Goal: Task Accomplishment & Management: Use online tool/utility

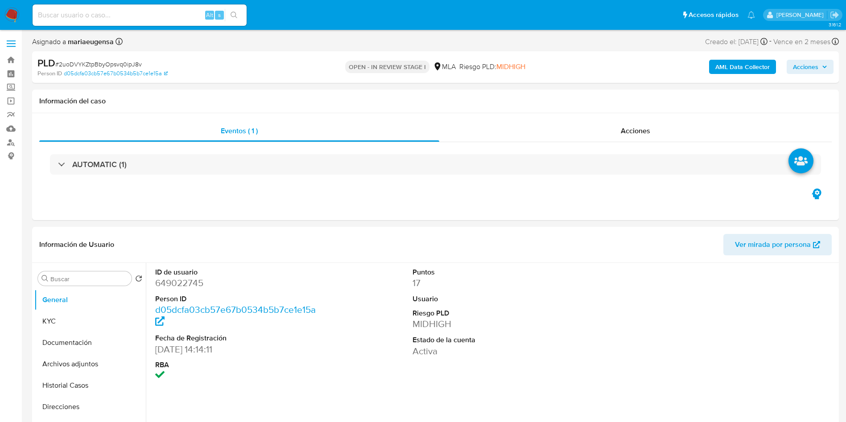
select select "10"
click at [94, 274] on div "Buscar" at bounding box center [85, 279] width 94 height 14
click at [91, 283] on div "Buscar" at bounding box center [85, 279] width 94 height 14
click at [97, 275] on input "Buscar" at bounding box center [89, 279] width 78 height 8
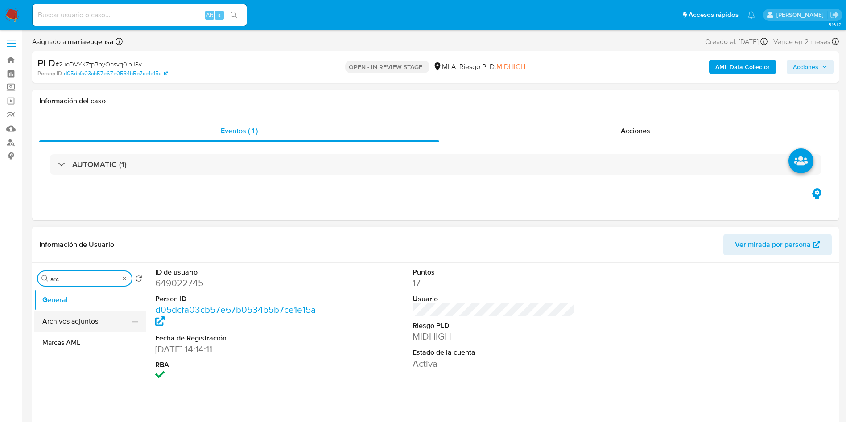
type input "arc"
drag, startPoint x: 99, startPoint y: 314, endPoint x: 540, endPoint y: 405, distance: 450.6
click at [100, 314] on button "Archivos adjuntos" at bounding box center [90, 321] width 112 height 21
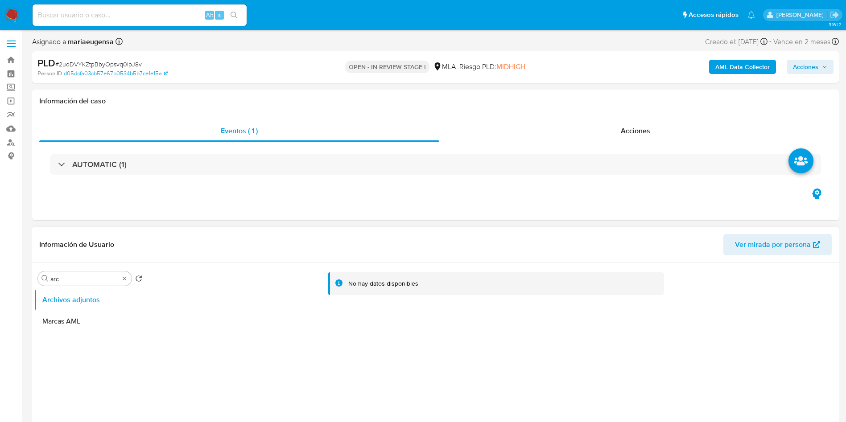
click at [720, 66] on b "AML Data Collector" at bounding box center [743, 67] width 54 height 14
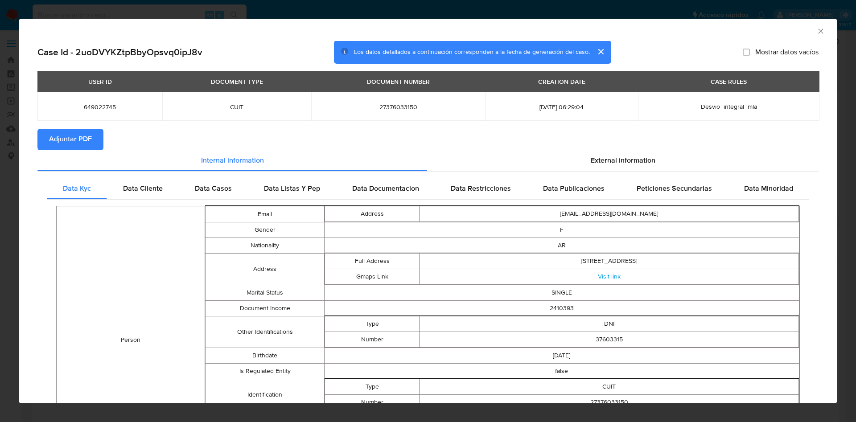
drag, startPoint x: 64, startPoint y: 146, endPoint x: 82, endPoint y: 146, distance: 17.8
click at [66, 145] on span "Adjuntar PDF" at bounding box center [70, 140] width 43 height 20
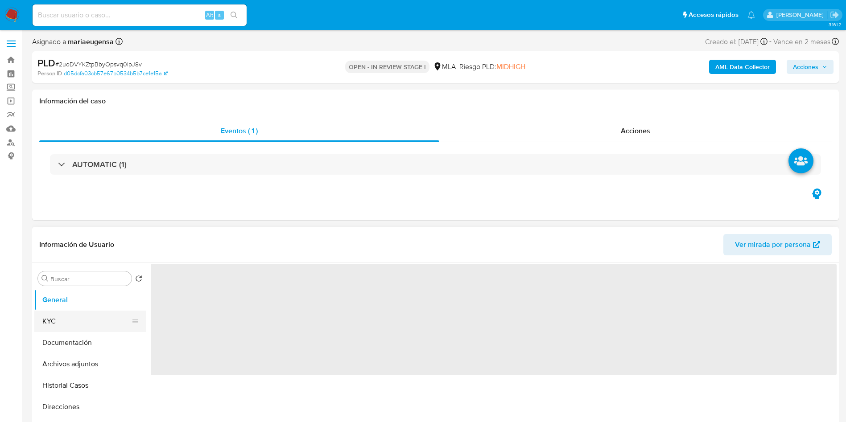
drag, startPoint x: 94, startPoint y: 315, endPoint x: 95, endPoint y: 293, distance: 22.8
click at [94, 311] on button "KYC" at bounding box center [90, 321] width 112 height 21
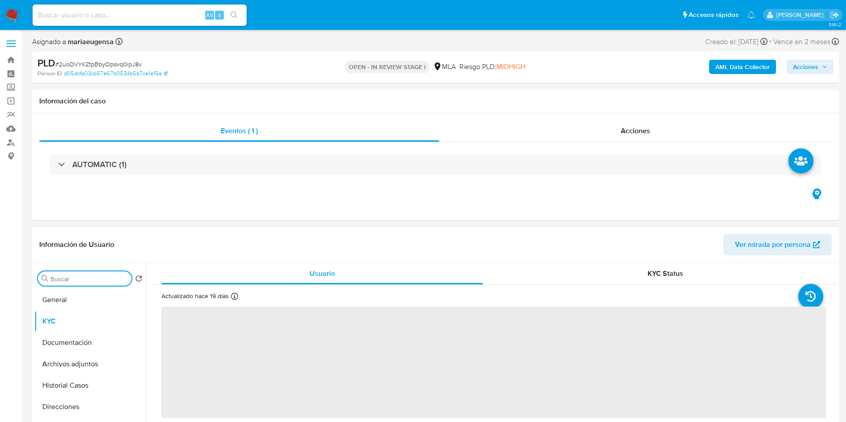
click at [97, 281] on input "Buscar" at bounding box center [89, 279] width 78 height 8
select select "10"
type input "arc"
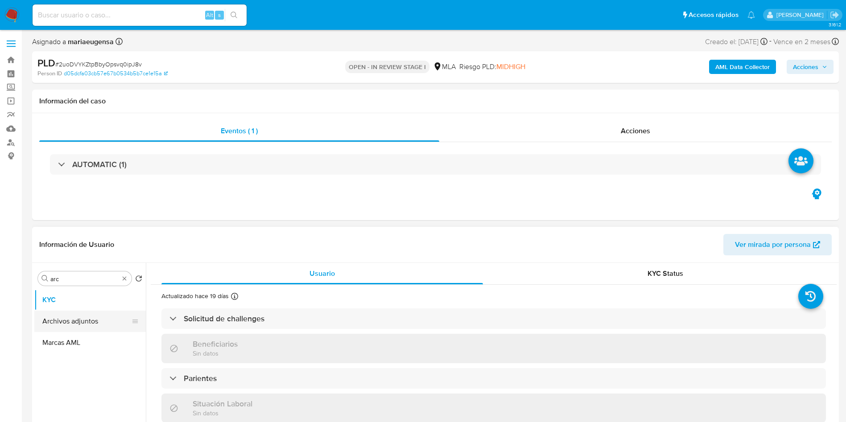
click at [94, 325] on button "Archivos adjuntos" at bounding box center [86, 321] width 104 height 21
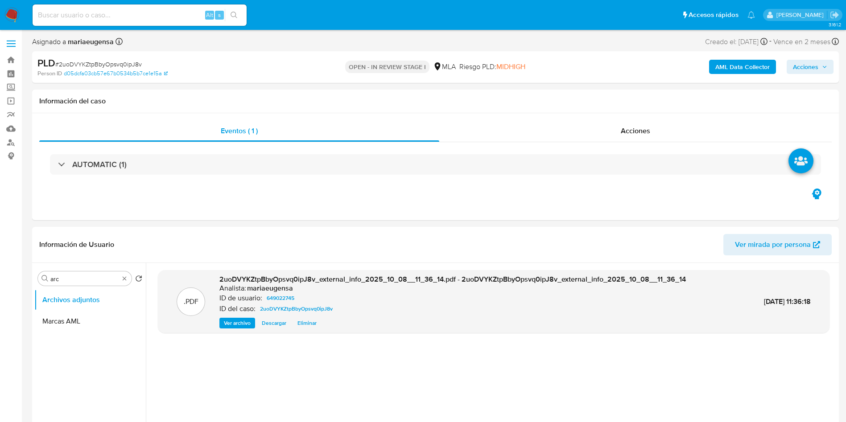
click at [736, 60] on b "AML Data Collector" at bounding box center [743, 67] width 54 height 14
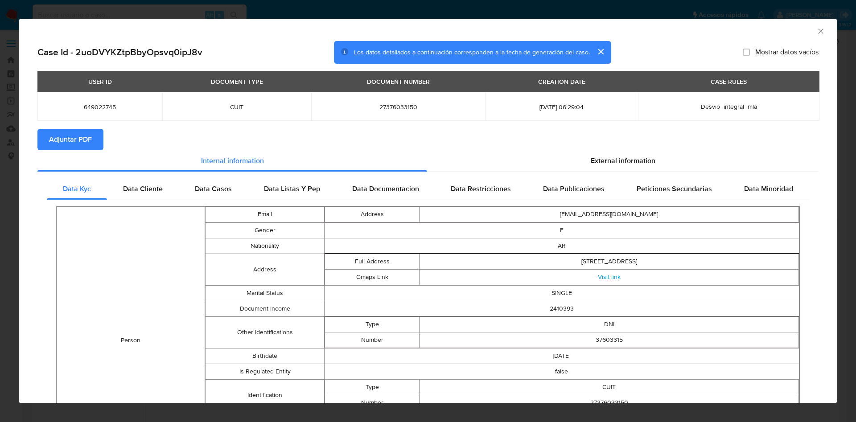
click at [86, 139] on span "Adjuntar PDF" at bounding box center [70, 140] width 43 height 20
click at [817, 33] on icon "Cerrar ventana" at bounding box center [821, 31] width 9 height 9
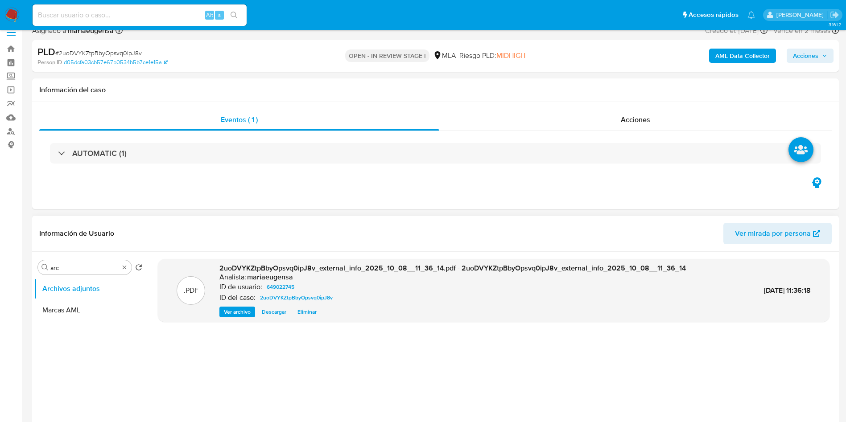
scroll to position [54, 0]
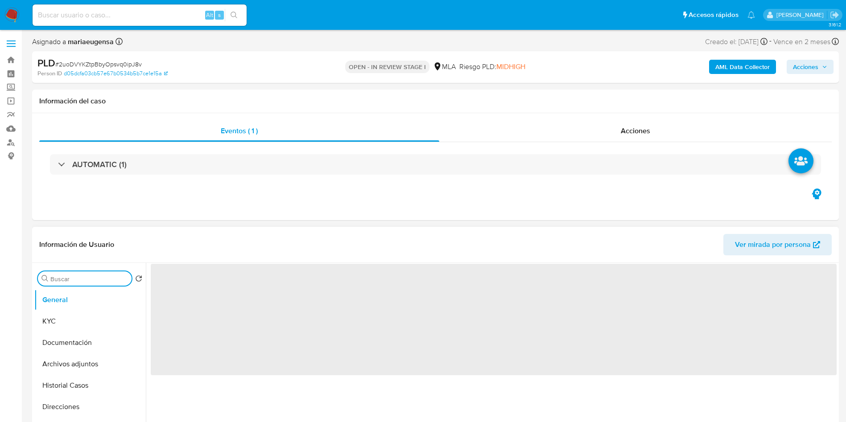
click at [81, 278] on input "Buscar" at bounding box center [89, 279] width 78 height 8
type input "a"
select select "10"
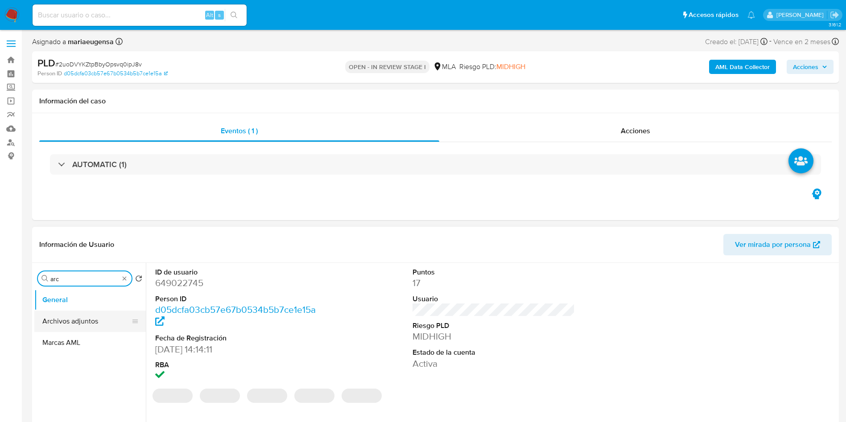
type input "arc"
click at [68, 318] on button "Archivos adjuntos" at bounding box center [86, 321] width 104 height 21
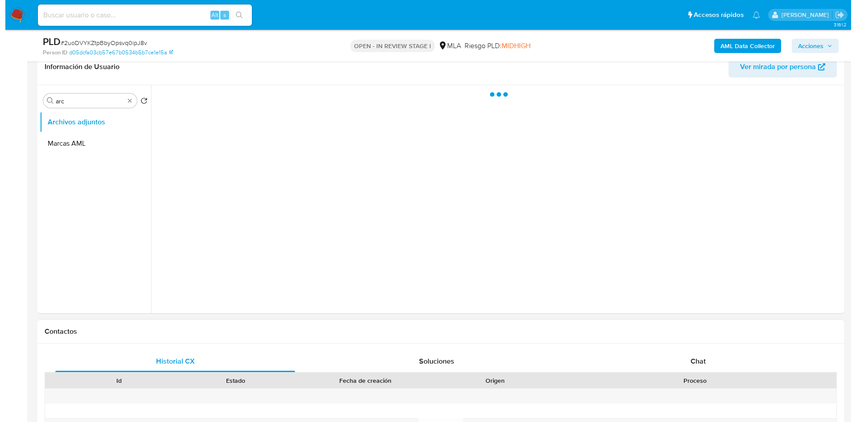
scroll to position [134, 0]
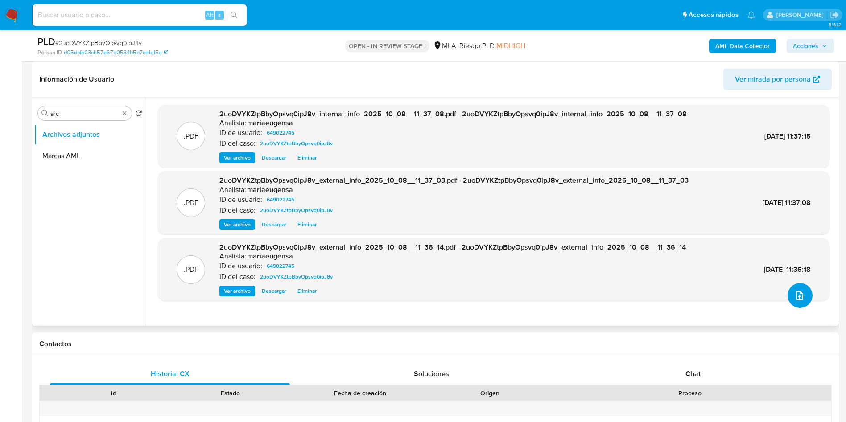
click at [803, 300] on button "upload-file" at bounding box center [800, 295] width 25 height 25
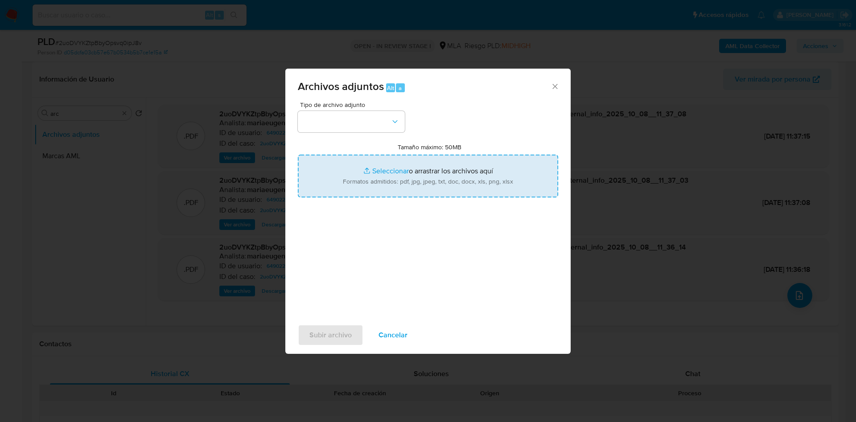
click at [385, 165] on input "Tamaño máximo: 50MB Seleccionar archivos" at bounding box center [428, 176] width 261 height 43
type input "C:\fakepath\Doc 3.pdf"
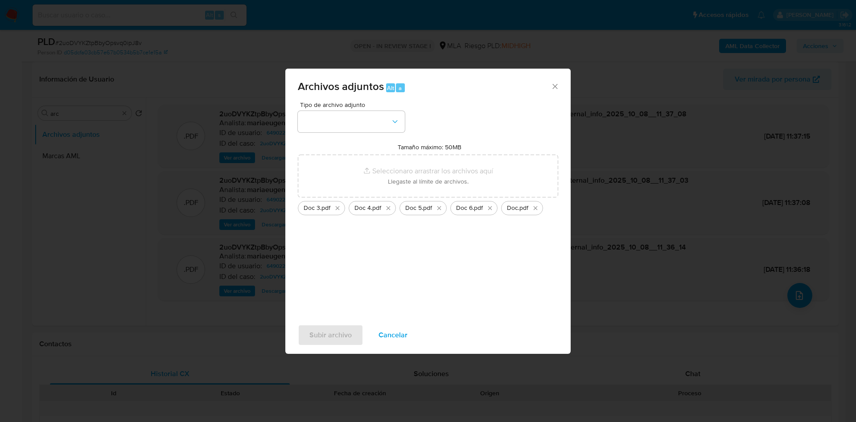
click at [368, 134] on div "Tipo de archivo adjunto Tamaño máximo: 50MB Seleccionar archivos Seleccionar o …" at bounding box center [428, 207] width 261 height 211
click at [370, 129] on button "button" at bounding box center [351, 121] width 107 height 21
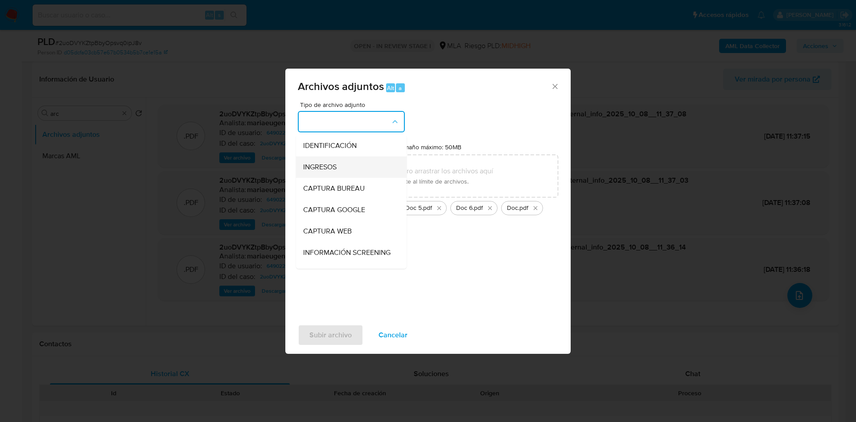
click at [349, 165] on div "INGRESOS" at bounding box center [348, 167] width 91 height 21
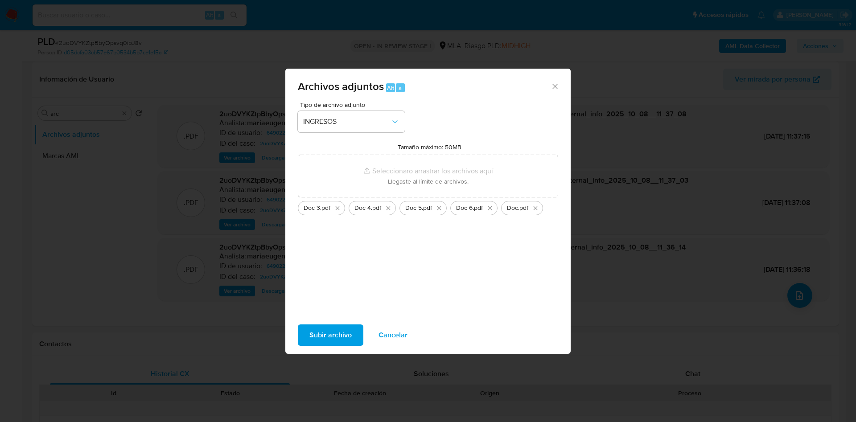
click at [329, 335] on span "Subir archivo" at bounding box center [331, 336] width 42 height 20
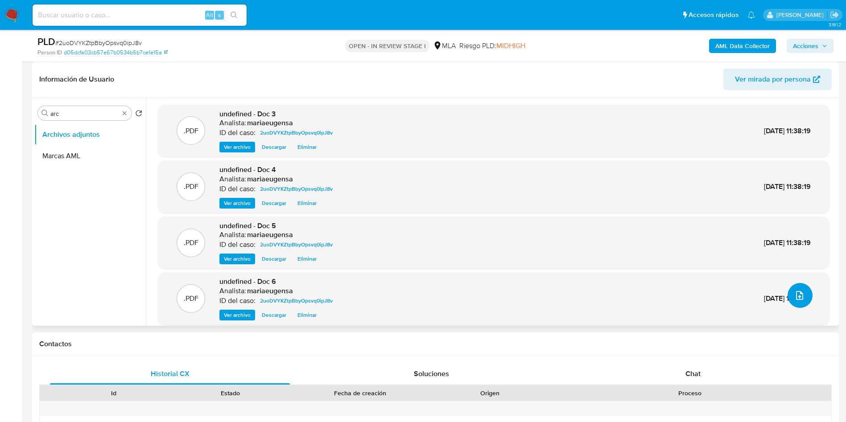
click at [803, 297] on button "upload-file" at bounding box center [800, 295] width 25 height 25
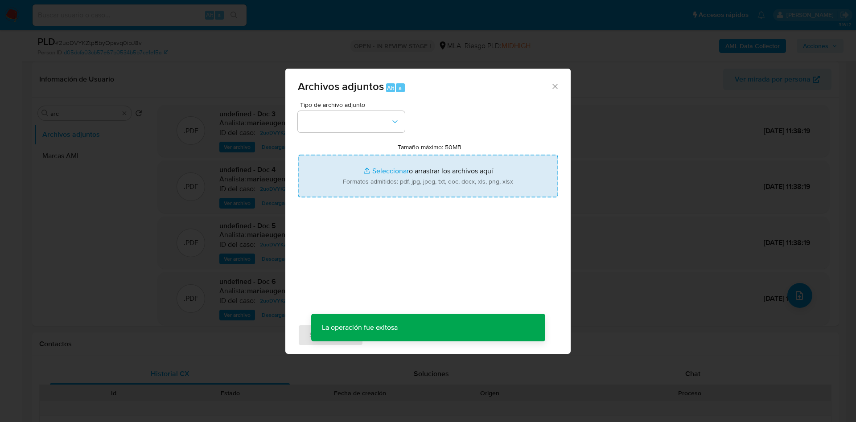
click at [368, 184] on input "Tamaño máximo: 50MB Seleccionar archivos" at bounding box center [428, 176] width 261 height 43
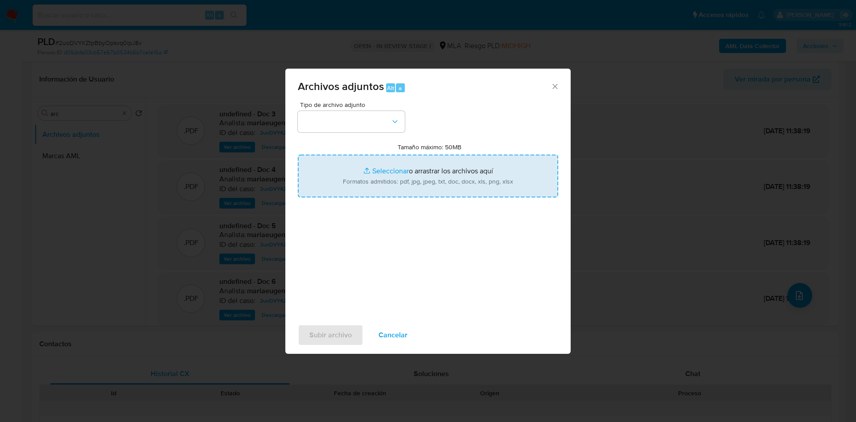
click at [330, 170] on input "Tamaño máximo: 50MB Seleccionar archivos" at bounding box center [428, 176] width 261 height 43
type input "C:\fakepath\Calculador documentación (1).xlsx"
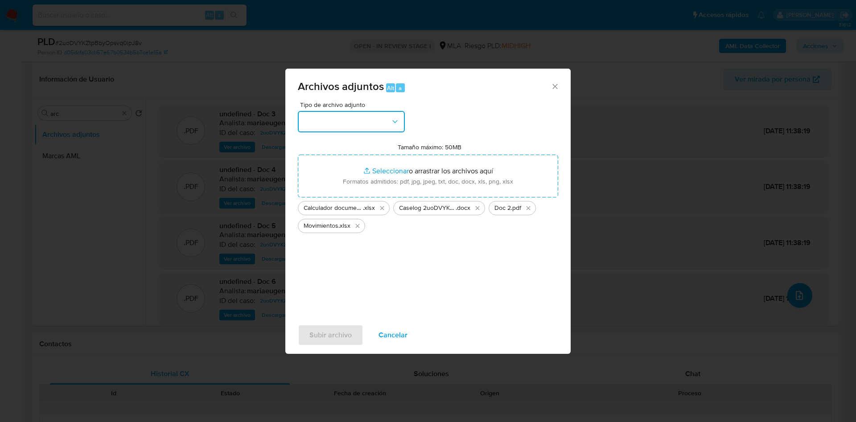
click at [350, 120] on button "button" at bounding box center [351, 121] width 107 height 21
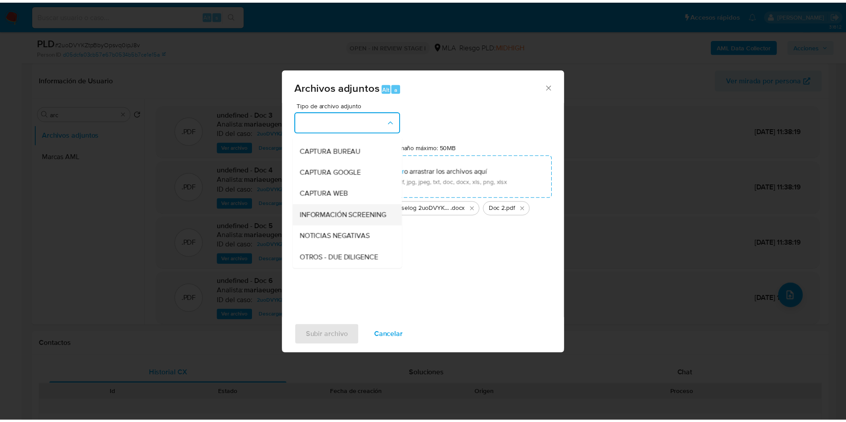
scroll to position [67, 0]
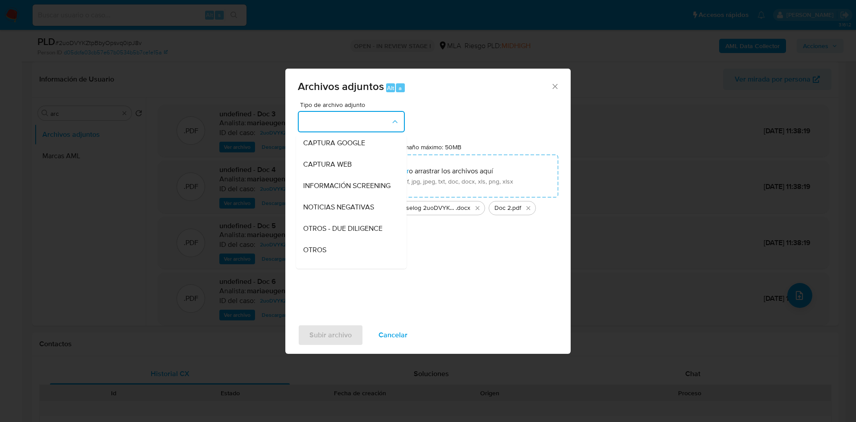
drag, startPoint x: 304, startPoint y: 256, endPoint x: 309, endPoint y: 280, distance: 24.6
click at [304, 255] on span "OTROS" at bounding box center [314, 250] width 23 height 9
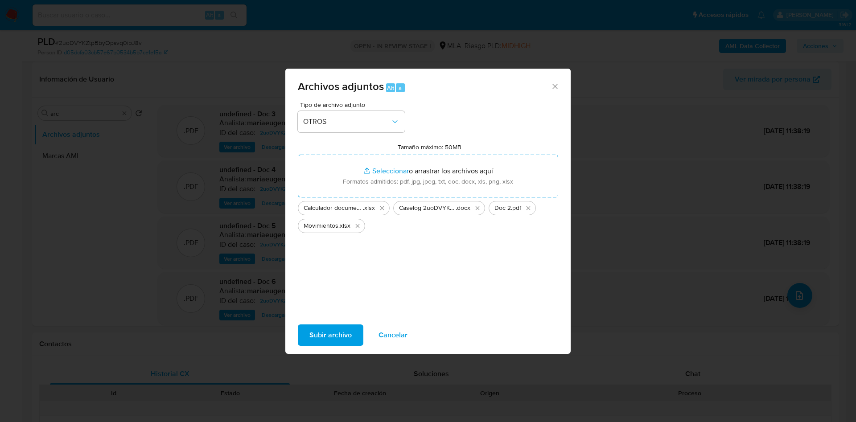
click at [325, 330] on span "Subir archivo" at bounding box center [331, 336] width 42 height 20
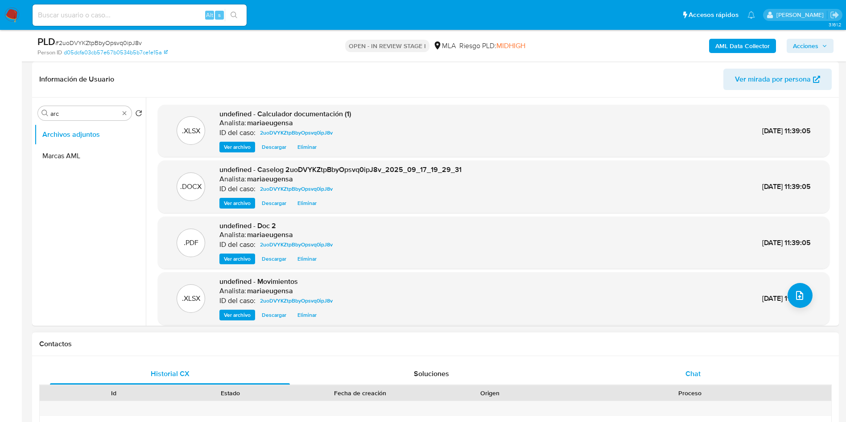
drag, startPoint x: 707, startPoint y: 360, endPoint x: 710, endPoint y: 375, distance: 15.3
click at [710, 374] on div "Chat" at bounding box center [693, 374] width 240 height 21
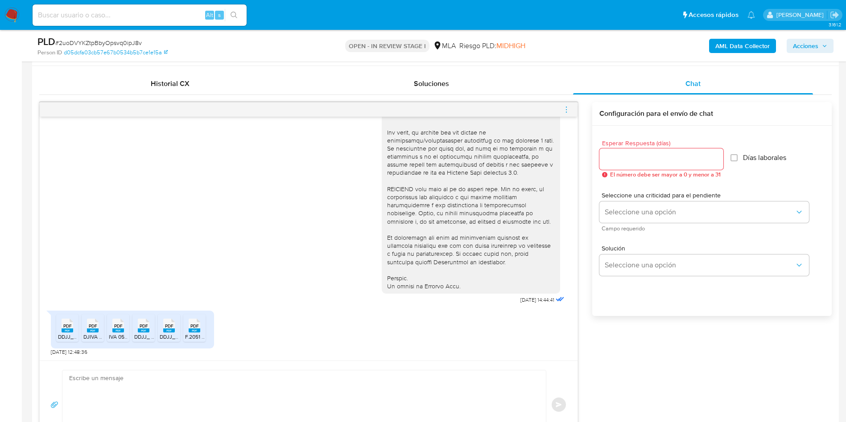
scroll to position [450, 0]
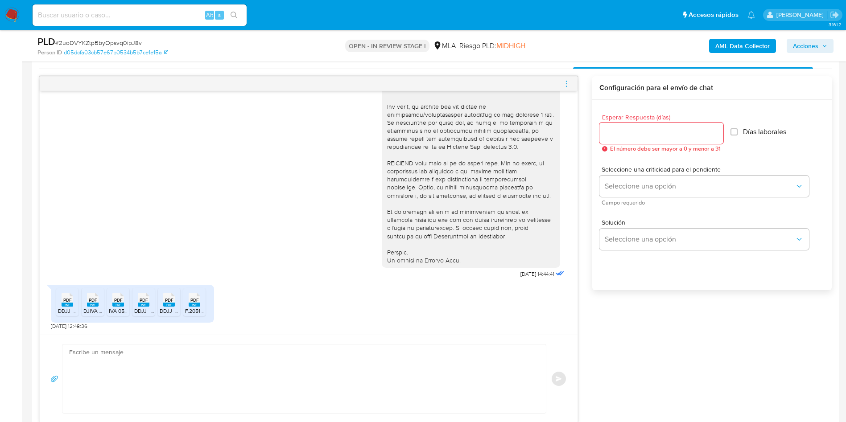
click at [61, 305] on div "PDF PDF" at bounding box center [67, 298] width 19 height 17
click at [105, 303] on ul "PDF PDF DDJJ_Mensual IB 072025 ABIGAIL JASIN.pdf PDF PDF DJIVA 062025 ABI.pdf P…" at bounding box center [132, 304] width 153 height 31
click at [83, 301] on li "PDF PDF DJIVA 062025 ABI.pdf" at bounding box center [93, 303] width 22 height 28
drag, startPoint x: 116, startPoint y: 300, endPoint x: 135, endPoint y: 303, distance: 19.4
click at [117, 302] on span "PDF" at bounding box center [118, 301] width 8 height 6
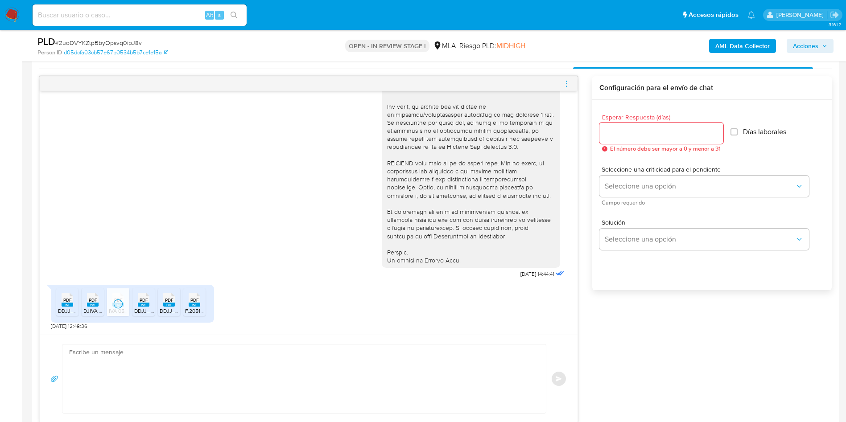
click at [142, 301] on span "PDF" at bounding box center [144, 301] width 8 height 6
click at [189, 309] on span "F.2051 - DJ IVA - SIMPLE 072025 JASIN ABIGAIL.pdf" at bounding box center [249, 311] width 129 height 8
click at [176, 301] on div "PDF PDF" at bounding box center [169, 298] width 19 height 17
paste textarea "Hola, ¡Muchas gracias por tu respuesta! Confirmamos la recepción de la document…"
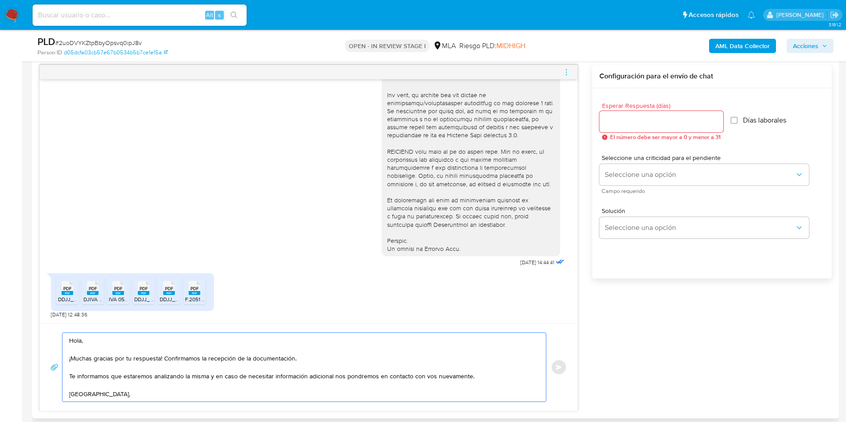
scroll to position [3, 0]
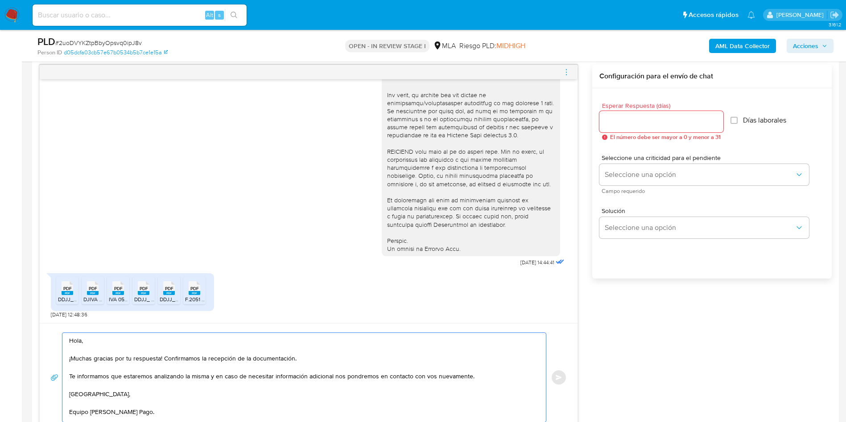
drag, startPoint x: 226, startPoint y: 400, endPoint x: 0, endPoint y: 342, distance: 233.5
click at [170, 381] on textarea "Hola, ¡Muchas gracias por tu respuesta! Confirmamos la recepción de la document…" at bounding box center [302, 377] width 466 height 89
type textarea "Hola, ¡Muchas gracias por tu respuesta! Confirmamos la recepción de la document…"
click at [637, 127] on input "Esperar Respuesta (días)" at bounding box center [662, 122] width 124 height 12
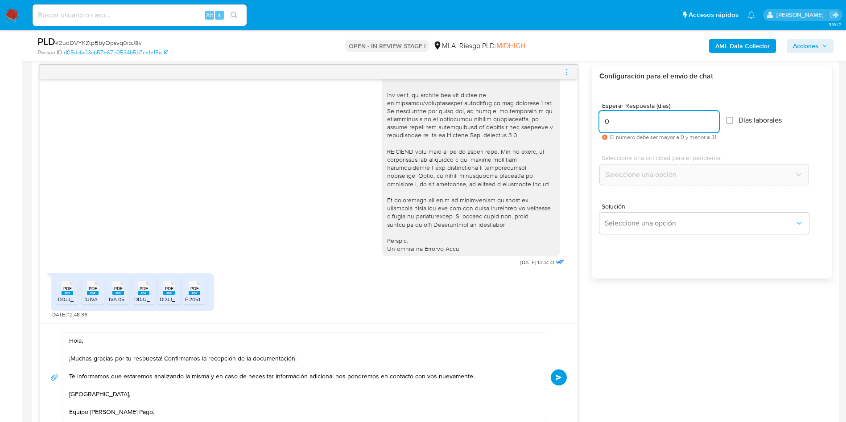
type input "0"
drag, startPoint x: 641, startPoint y: 212, endPoint x: 633, endPoint y: 235, distance: 24.5
click at [641, 212] on div "Solución Seleccione una opción" at bounding box center [705, 218] width 210 height 31
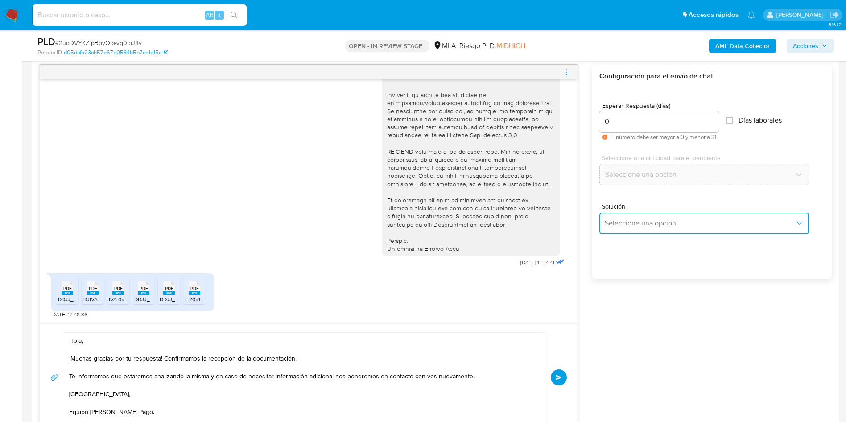
click at [634, 224] on span "Seleccione una opción" at bounding box center [700, 223] width 190 height 9
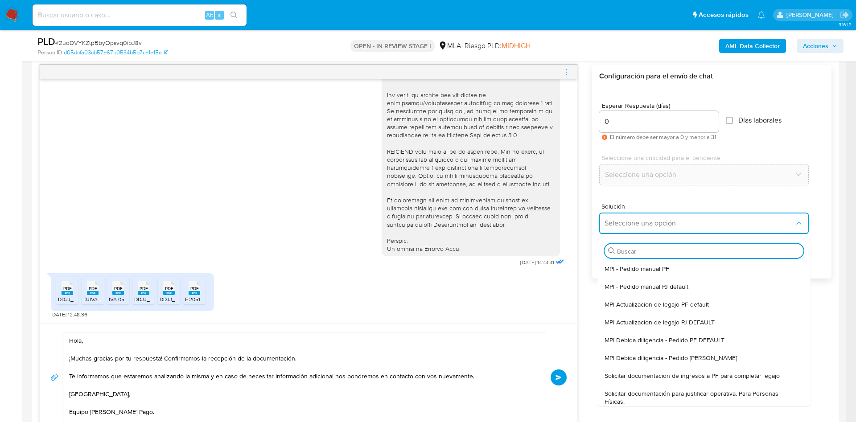
drag, startPoint x: 625, startPoint y: 398, endPoint x: 405, endPoint y: 389, distance: 220.1
click at [625, 398] on span "Solicitar documentación para justificar operativa. Para Personas Físicas." at bounding box center [702, 398] width 194 height 16
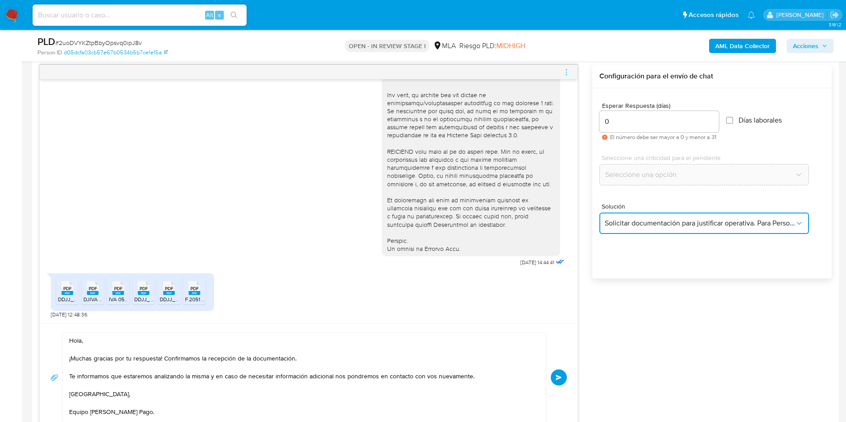
type textarea "Hola,En función de las operaciones registradas en tu cuenta de Mercado Pago, ne…"
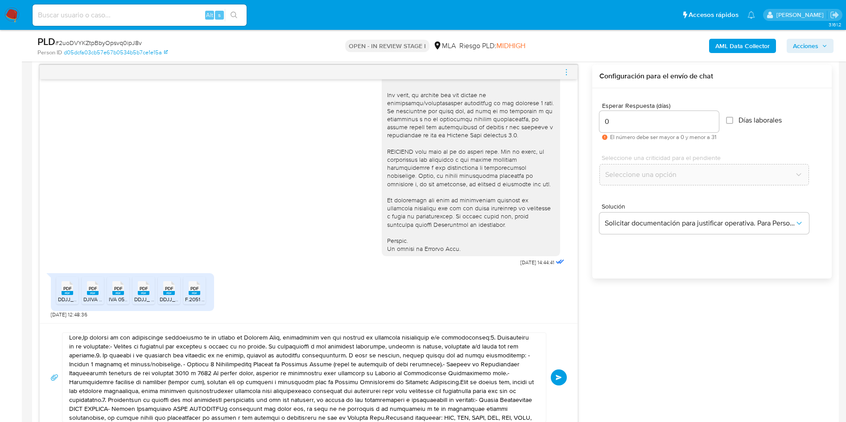
click at [396, 388] on textarea at bounding box center [302, 377] width 466 height 89
click at [396, 387] on textarea at bounding box center [302, 377] width 466 height 89
click at [396, 388] on textarea at bounding box center [302, 377] width 466 height 89
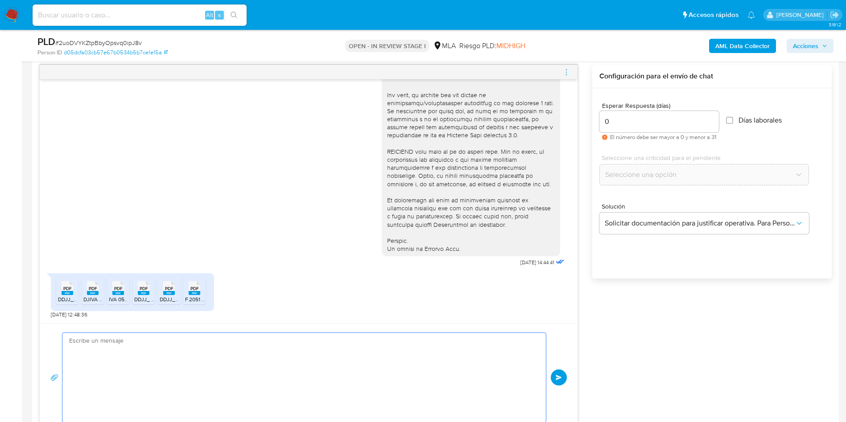
scroll to position [0, 0]
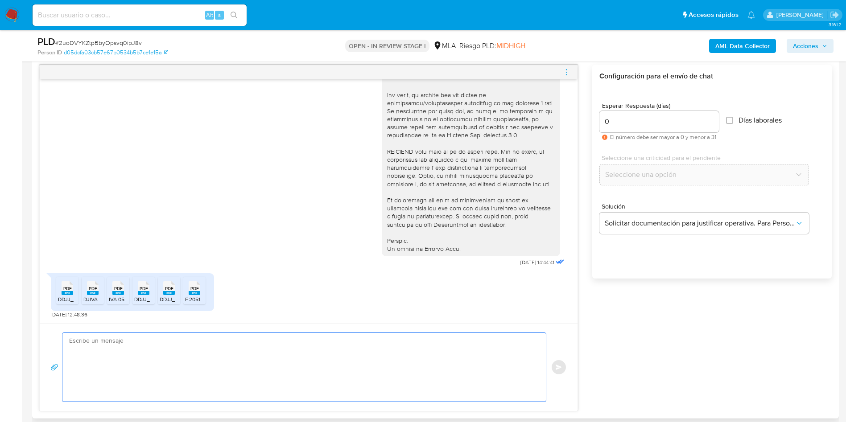
paste textarea "Hola, ¡Muchas gracias por tu respuesta! Confirmamos la recepción de la document…"
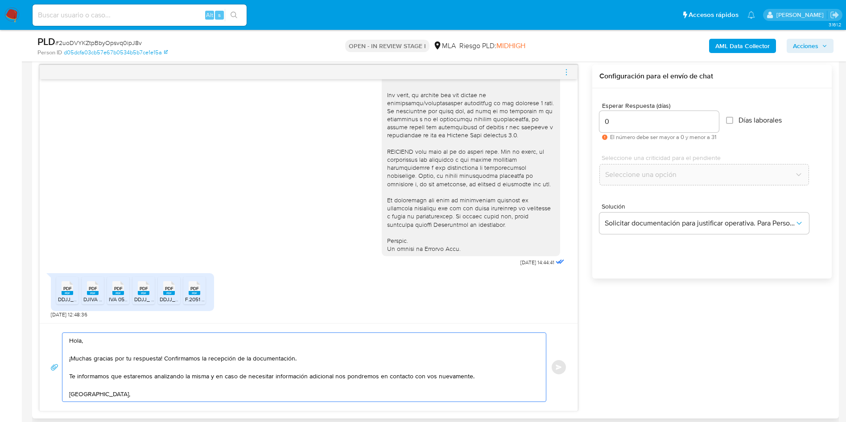
scroll to position [3, 0]
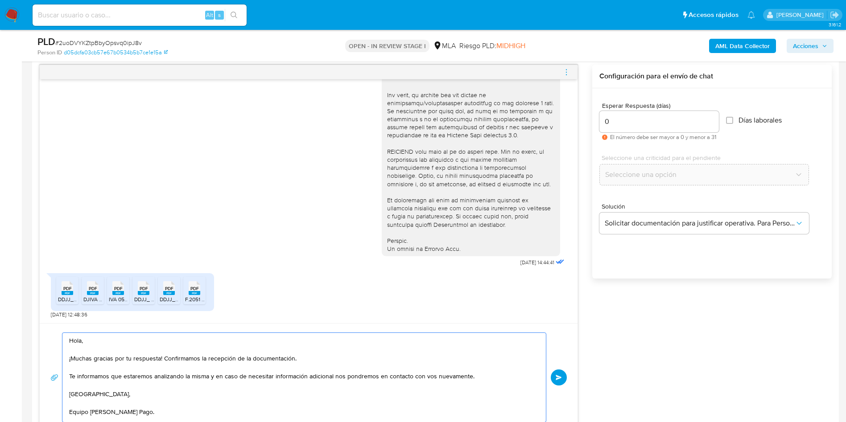
click at [396, 388] on textarea "Hola, ¡Muchas gracias por tu respuesta! Confirmamos la recepción de la document…" at bounding box center [302, 377] width 466 height 89
type textarea "Hola, ¡Muchas gracias por tu respuesta! Confirmamos la recepción de la document…"
click at [561, 378] on span "Enviar" at bounding box center [559, 377] width 6 height 5
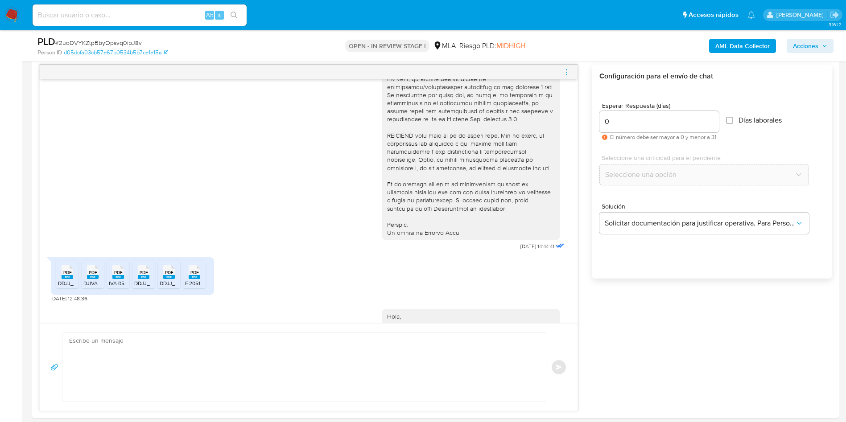
scroll to position [443, 0]
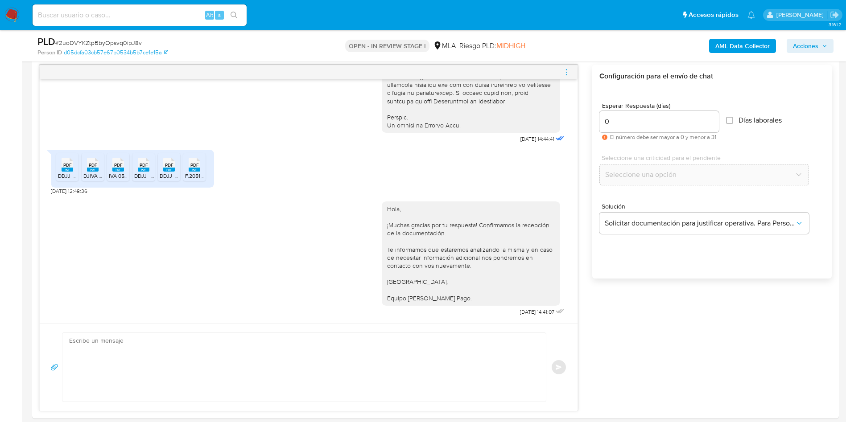
click at [106, 43] on span "# 2uoDVYKZtpBbyOpsvq0ipJ8v" at bounding box center [98, 42] width 87 height 9
click at [105, 41] on span "# 2uoDVYKZtpBbyOpsvq0ipJ8v" at bounding box center [98, 42] width 87 height 9
copy span "2uoDVYKZtpBbyOpsvq0ipJ8v"
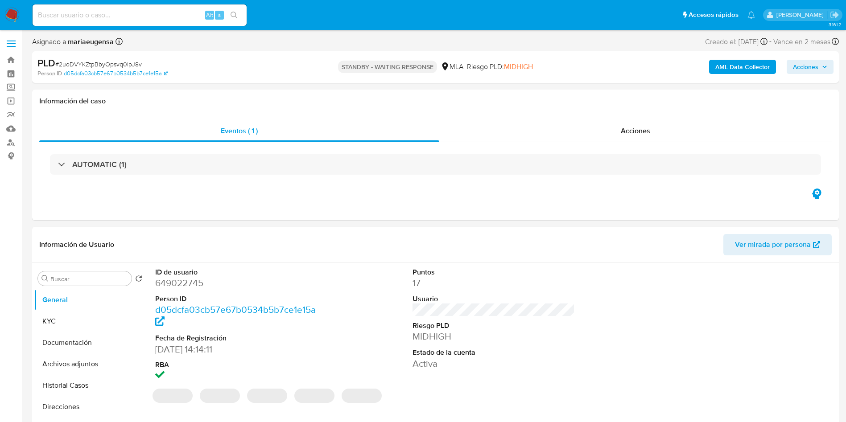
select select "10"
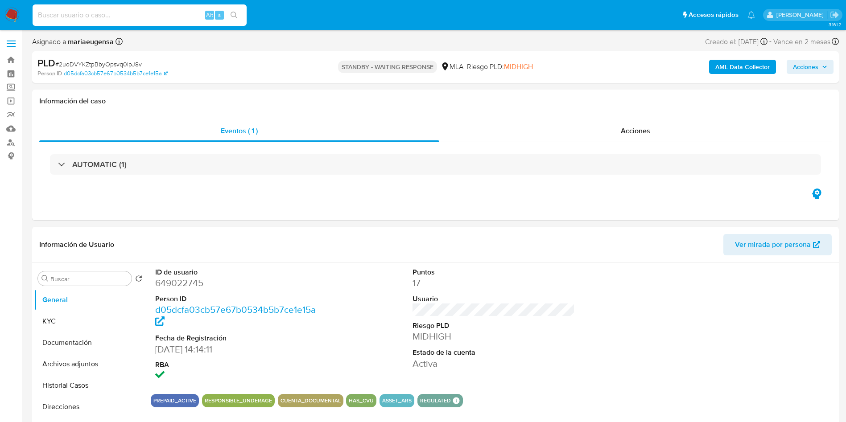
click at [96, 11] on input at bounding box center [140, 15] width 214 height 12
paste input "2uoDVYKZtpBbyOpsvq0ipJ8v"
type input "2uoDVYKZtpBbyOpsvq0ipJ8v"
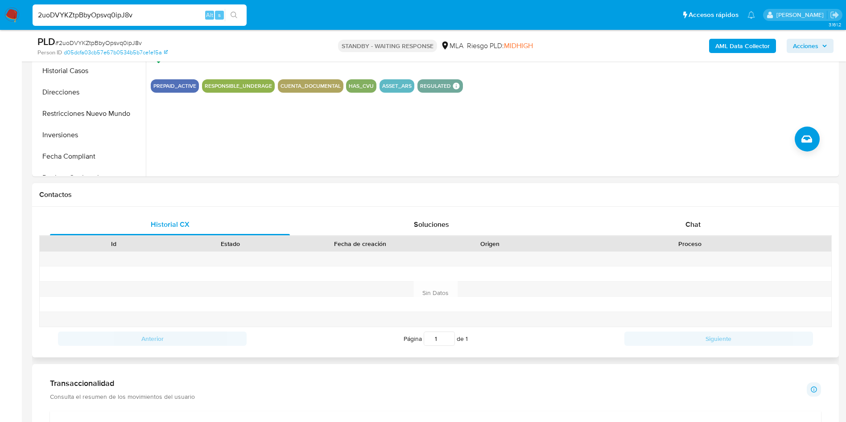
scroll to position [335, 0]
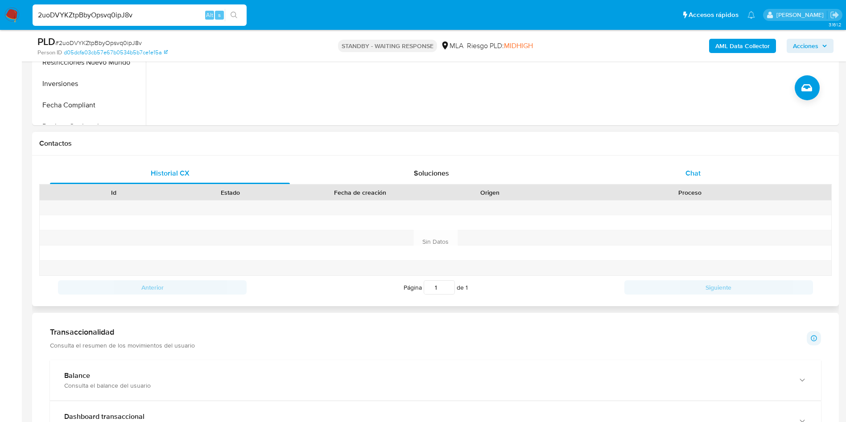
click at [688, 182] on div "Chat" at bounding box center [693, 173] width 240 height 21
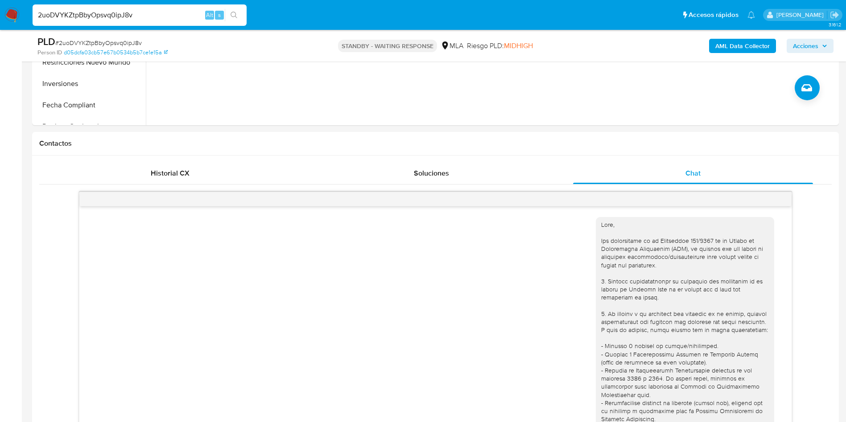
scroll to position [443, 0]
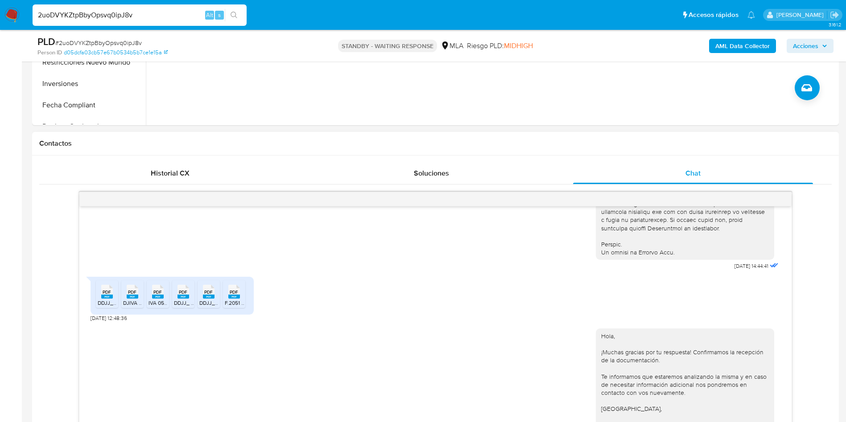
click at [96, 246] on div "17/09/2025 14:44:41" at bounding box center [436, 29] width 690 height 488
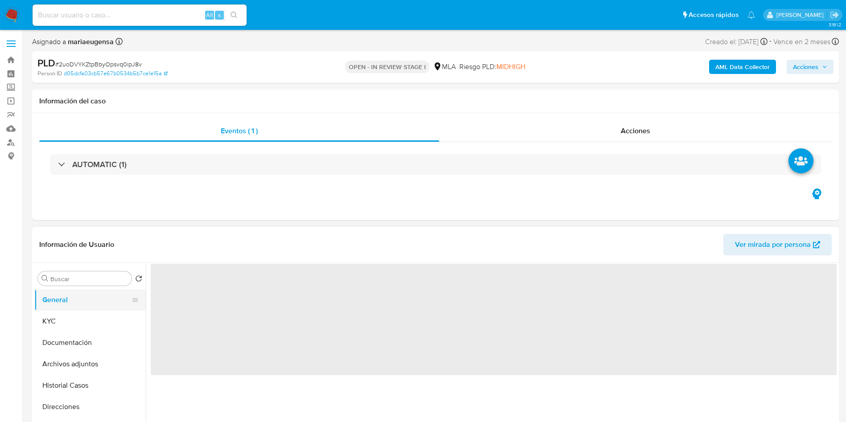
select select "10"
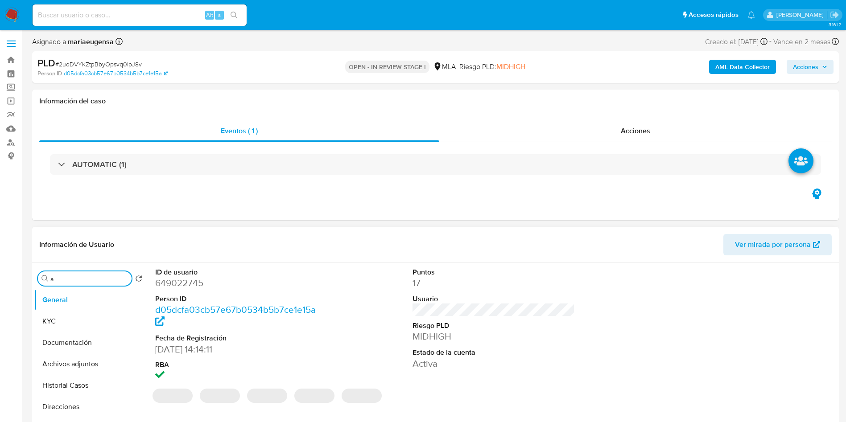
click at [79, 278] on input "a" at bounding box center [89, 279] width 78 height 8
type input "arc"
click at [78, 316] on button "Archivos adjuntos" at bounding box center [86, 321] width 104 height 21
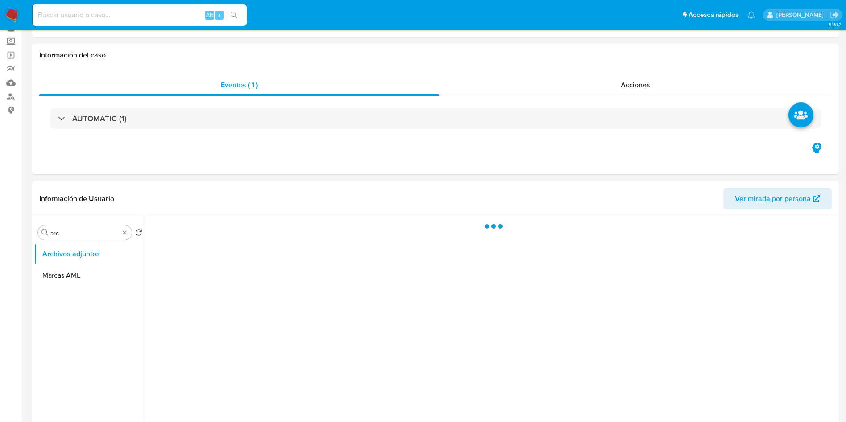
scroll to position [67, 0]
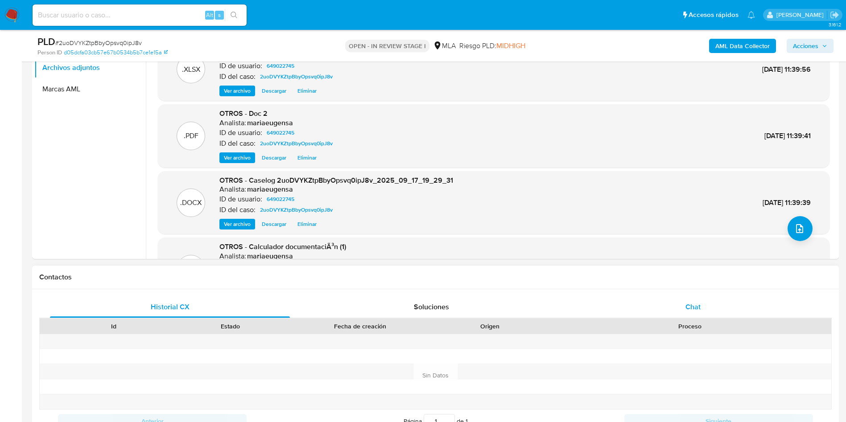
click at [697, 309] on span "Chat" at bounding box center [693, 307] width 15 height 10
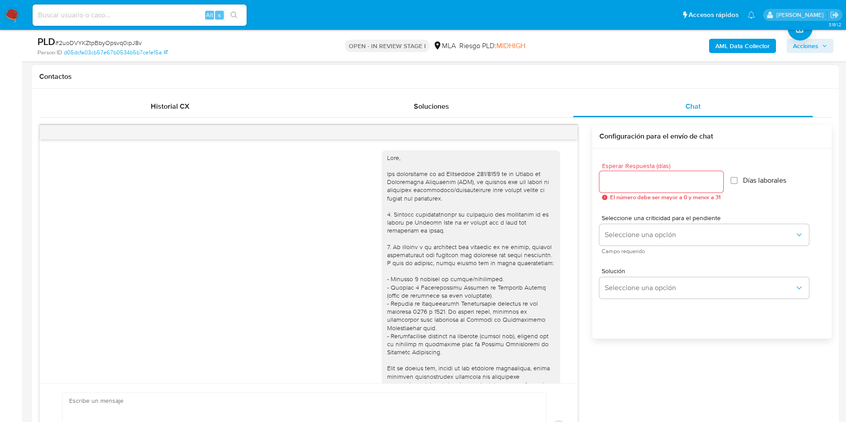
scroll to position [443, 0]
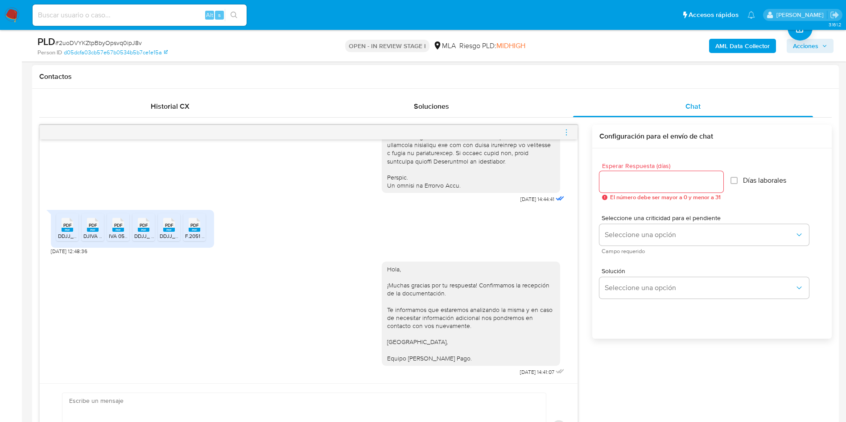
click at [563, 132] on icon "menu-action" at bounding box center [567, 132] width 8 height 8
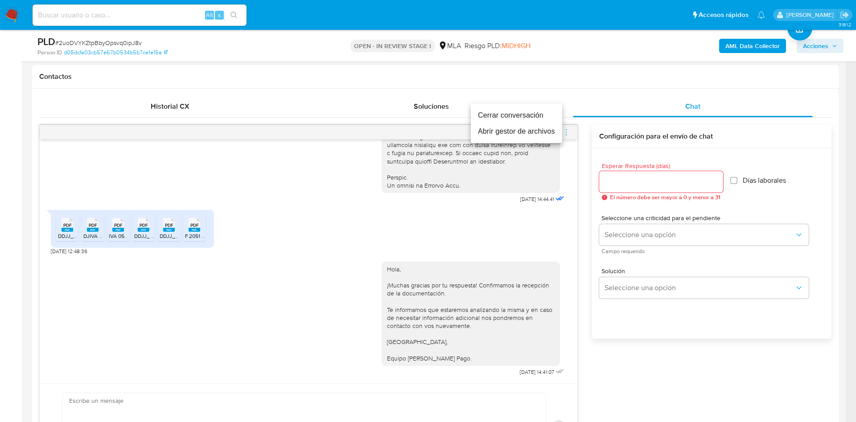
click at [530, 106] on ul "Cerrar conversación Abrir gestor de archivos" at bounding box center [516, 123] width 91 height 39
click at [527, 116] on li "Cerrar conversación" at bounding box center [516, 116] width 91 height 16
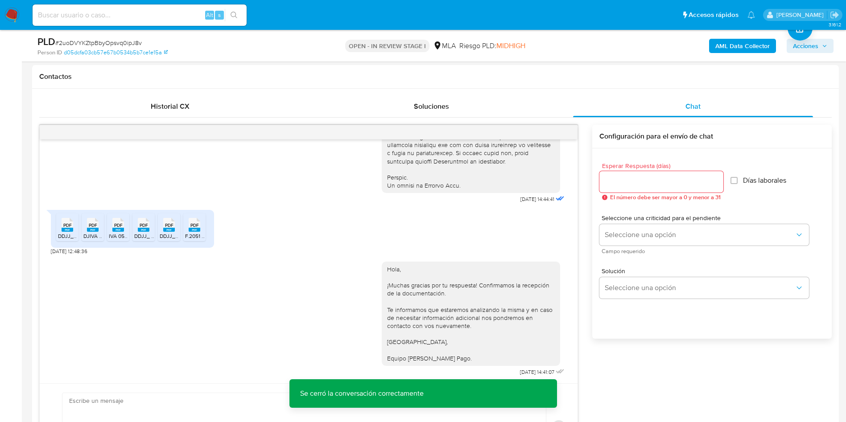
click at [815, 49] on span "Acciones" at bounding box center [805, 46] width 25 height 14
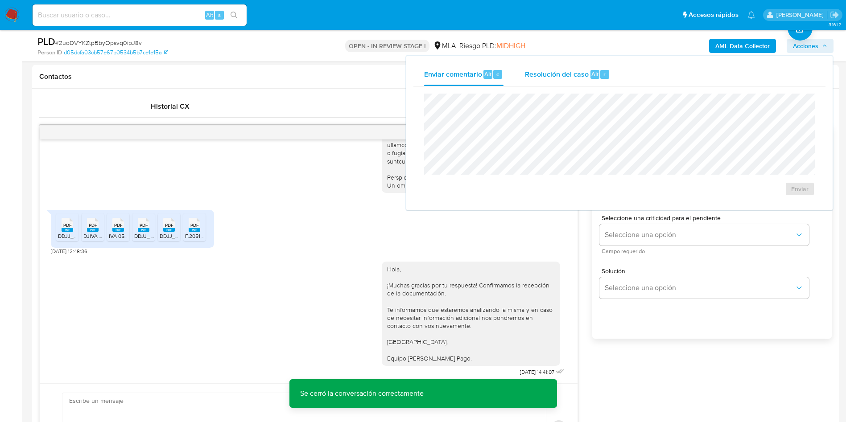
click at [555, 73] on span "Resolución del caso" at bounding box center [557, 74] width 64 height 10
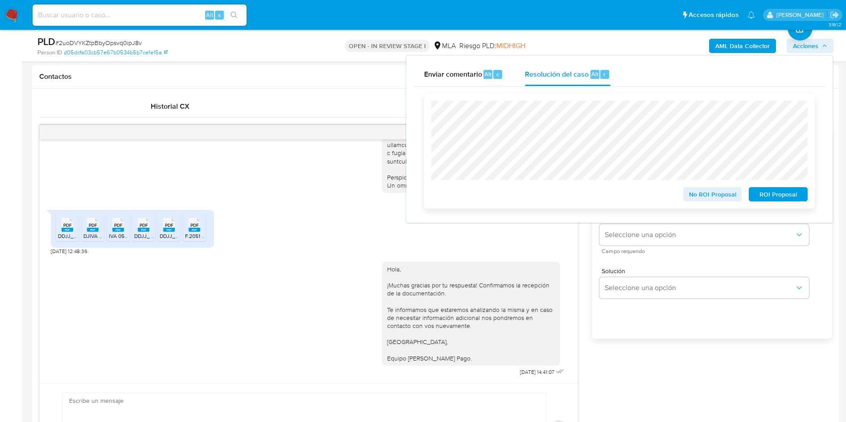
click at [715, 188] on div "No ROI Proposal" at bounding box center [713, 193] width 66 height 18
click at [713, 192] on span "No ROI Proposal" at bounding box center [713, 194] width 46 height 12
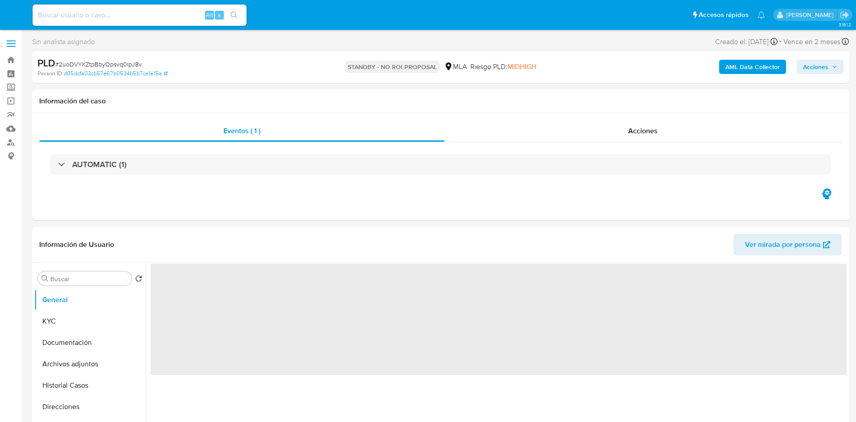
select select "10"
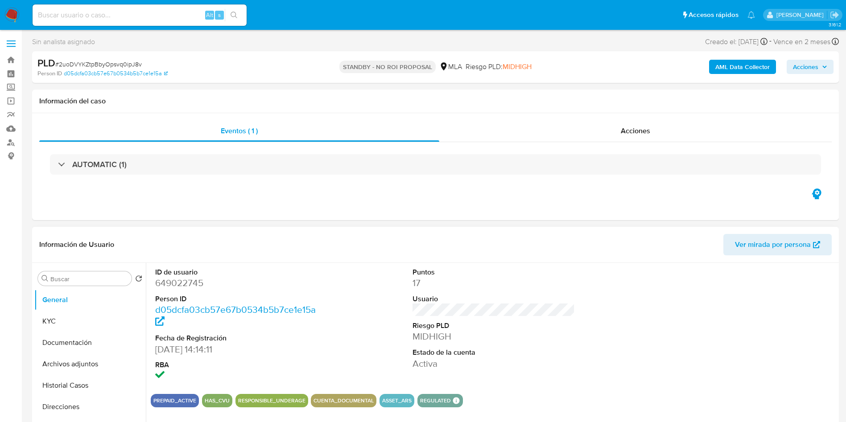
drag, startPoint x: 8, startPoint y: 17, endPoint x: 506, endPoint y: 254, distance: 552.3
click at [8, 17] on img at bounding box center [11, 15] width 15 height 15
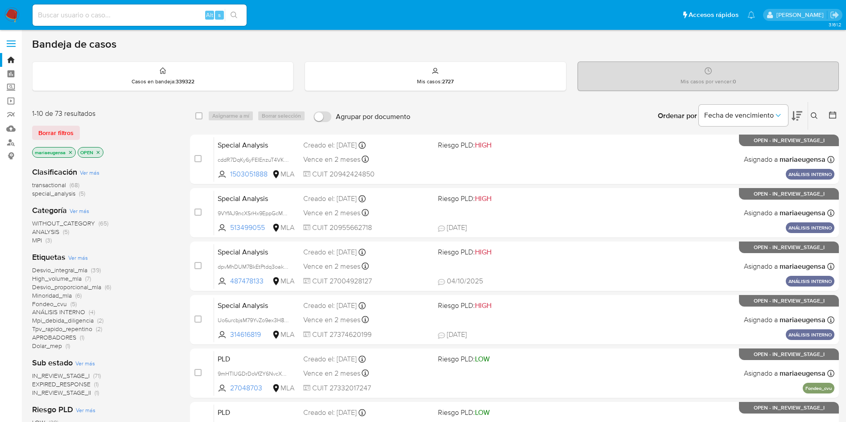
click at [160, 15] on input at bounding box center [140, 15] width 214 height 12
paste input "6T9uuvJs5snu4nZBxjBRFjOl"
type input "6T9uuvJs5snu4nZBxjBRFjOl"
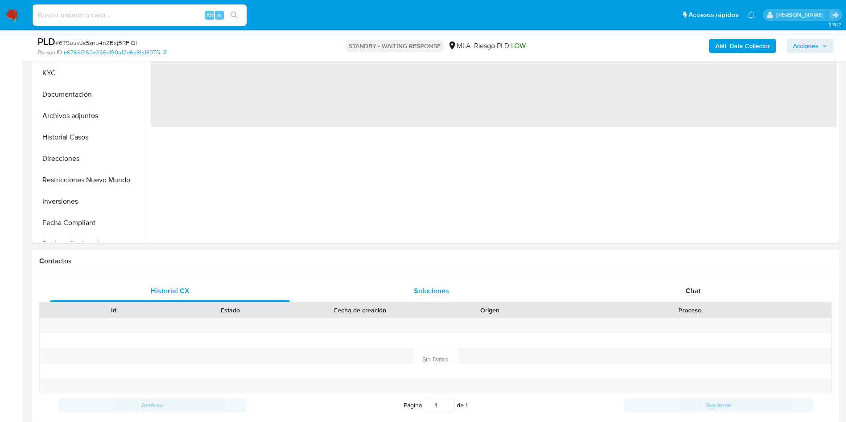
scroll to position [268, 0]
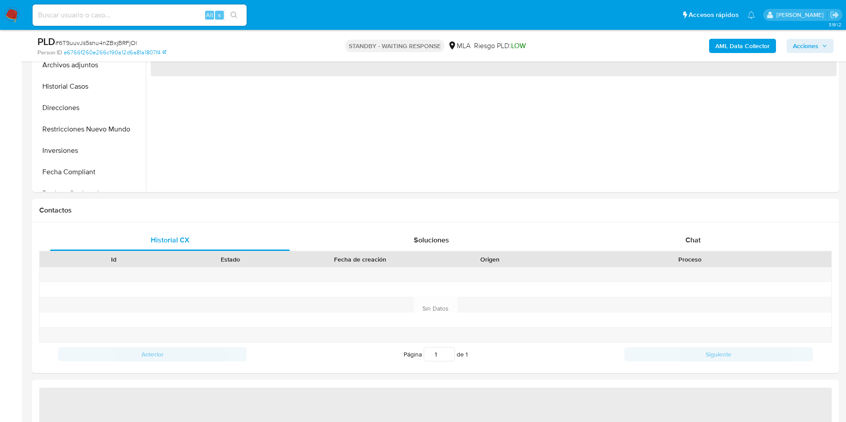
select select "10"
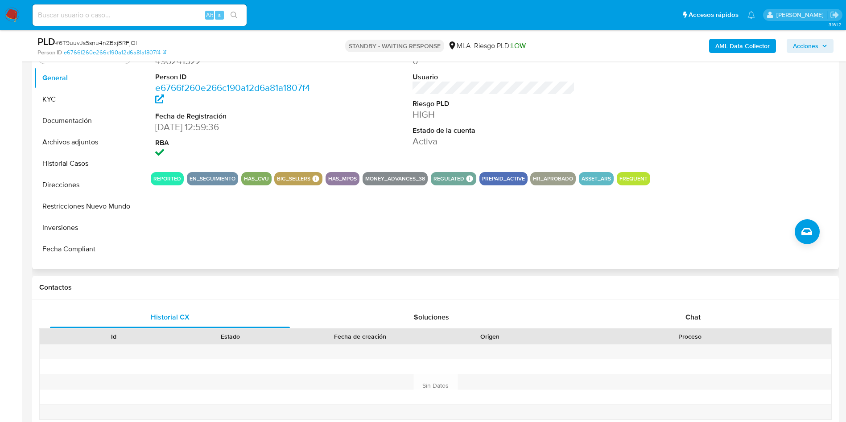
scroll to position [67, 0]
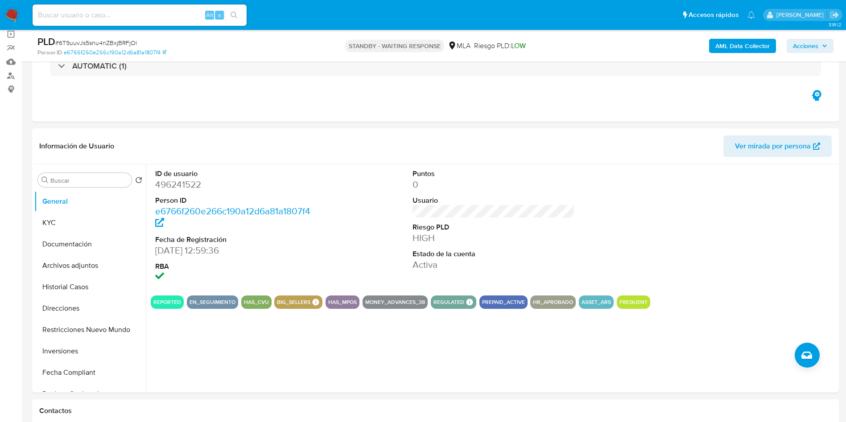
click at [136, 15] on input at bounding box center [140, 15] width 214 height 12
paste input "YvGmtgENBMInviwYthGtDUuP"
type input "YvGmtgENBMInviwYthGtDUuP"
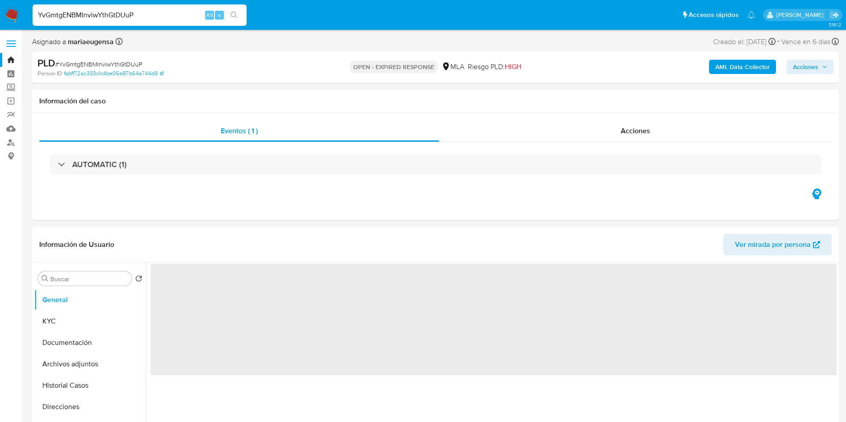
select select "10"
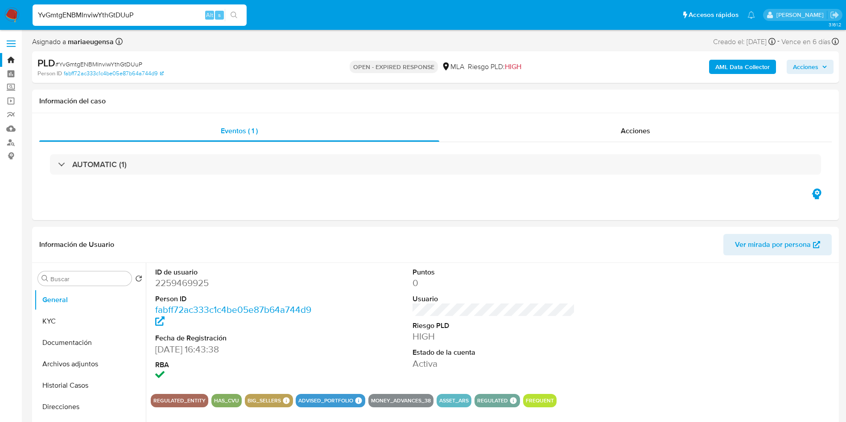
click at [89, 61] on span "# YvGmtgENBMInviwYthGtDUuP" at bounding box center [98, 64] width 87 height 9
drag, startPoint x: 89, startPoint y: 61, endPoint x: 94, endPoint y: 57, distance: 5.7
click at [89, 60] on span "# YvGmtgENBMInviwYthGtDUuP" at bounding box center [98, 64] width 87 height 9
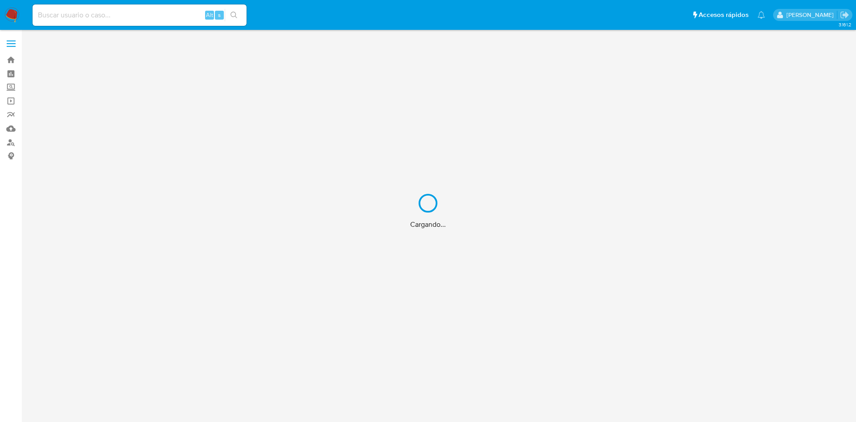
click at [143, 15] on div "Cargando..." at bounding box center [428, 211] width 856 height 422
click at [139, 21] on div "Cargando..." at bounding box center [428, 211] width 856 height 422
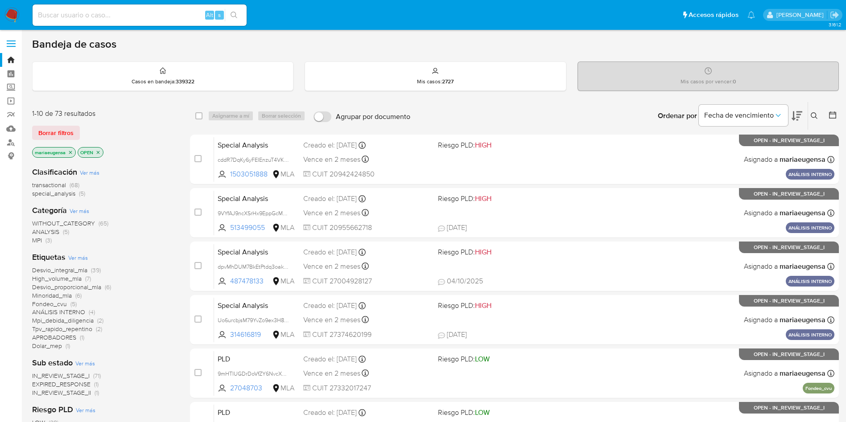
click at [139, 21] on input at bounding box center [140, 15] width 214 height 12
paste input "z9m3bxSH7Bp4SSq4gSiItzbN"
type input "z9m3bxSH7Bp4SSq4gSiItzbN"
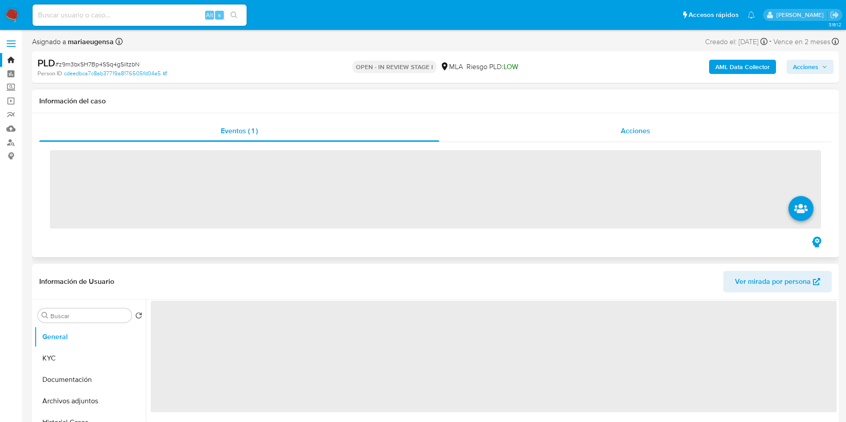
click at [561, 140] on div "Acciones" at bounding box center [635, 130] width 393 height 21
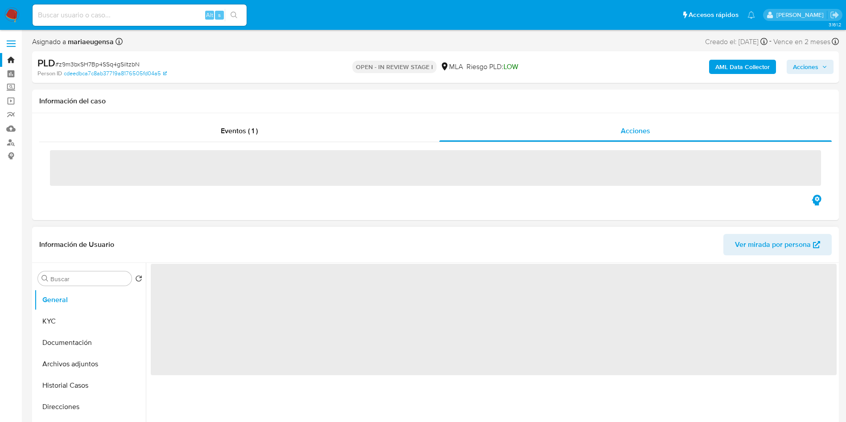
select select "10"
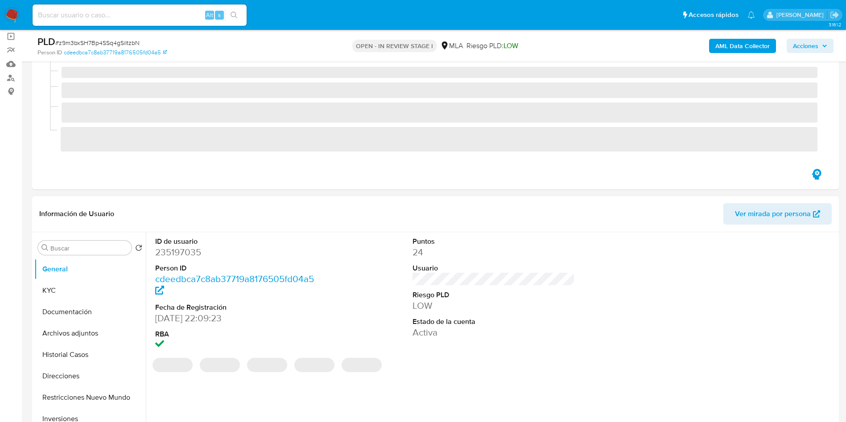
scroll to position [67, 0]
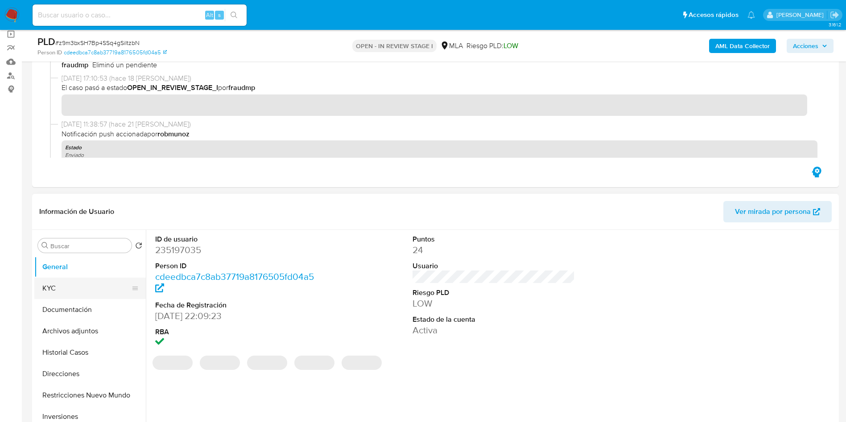
click at [78, 290] on button "KYC" at bounding box center [86, 288] width 104 height 21
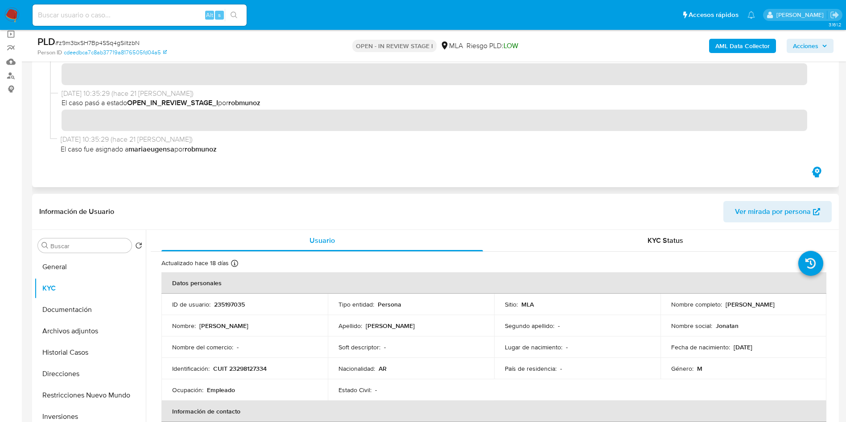
scroll to position [0, 0]
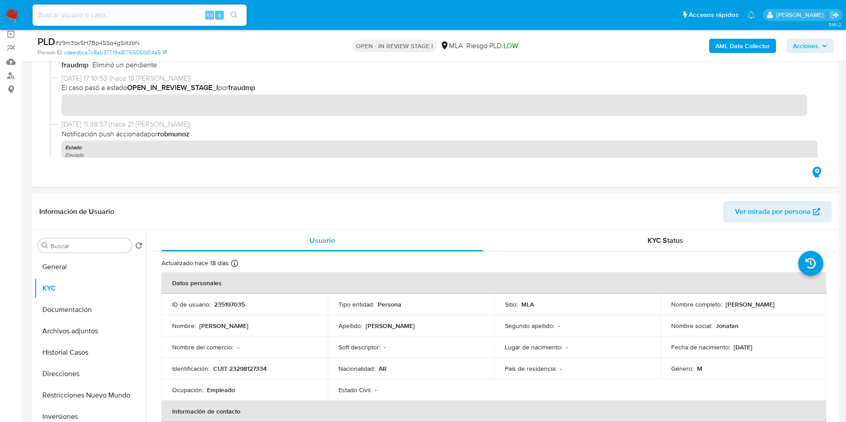
click at [120, 40] on span "# z9m3bxSH7Bp4SSq4gSiItzbN" at bounding box center [97, 42] width 84 height 9
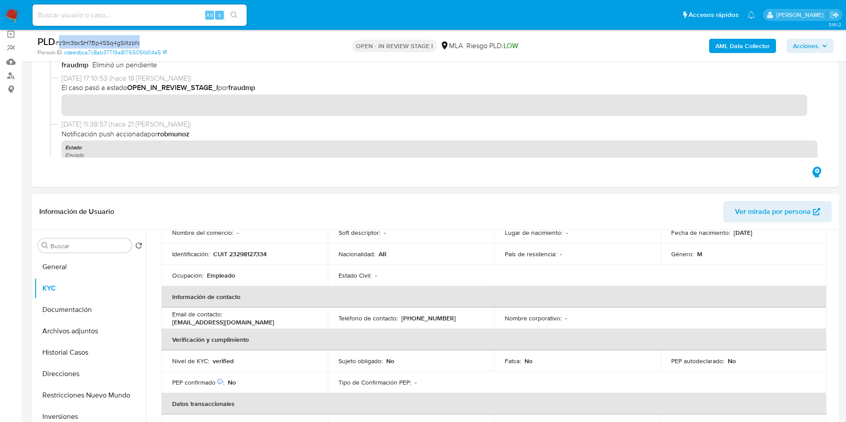
scroll to position [134, 0]
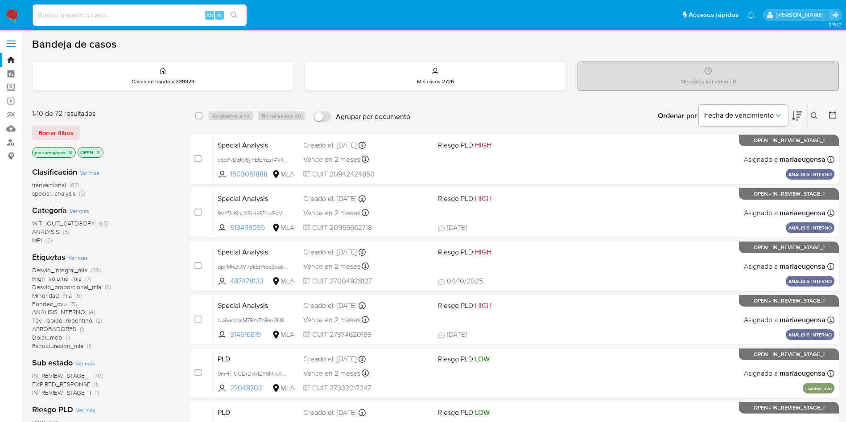
drag, startPoint x: 812, startPoint y: 111, endPoint x: 807, endPoint y: 124, distance: 13.8
click at [813, 112] on button at bounding box center [815, 116] width 15 height 11
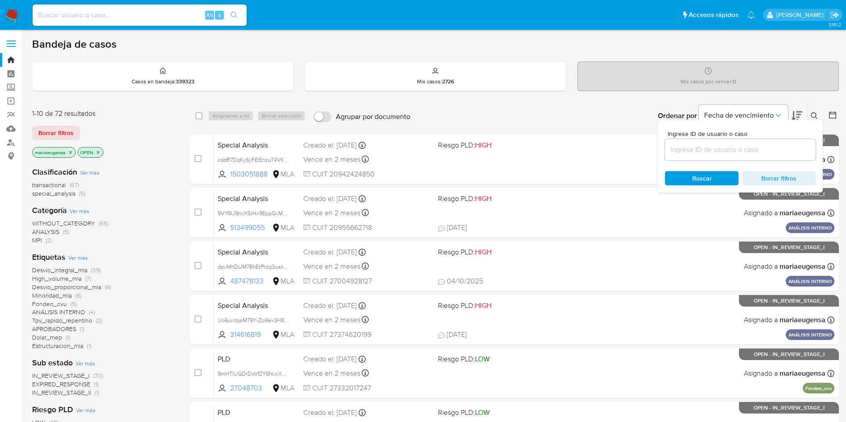
click at [778, 157] on div at bounding box center [740, 149] width 151 height 21
click at [781, 149] on input at bounding box center [740, 150] width 151 height 12
paste input "YvGmtgENBMInviwYthGtDUuP"
type input "YvGmtgENBMInviwYthGtDUuP"
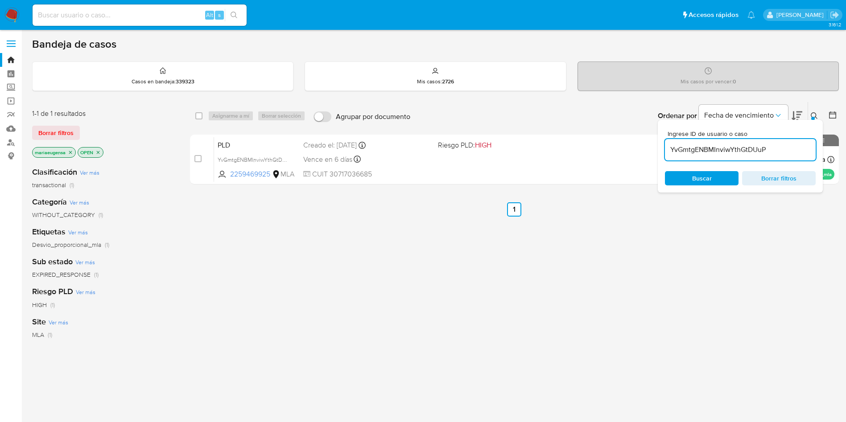
click at [815, 117] on div at bounding box center [813, 119] width 4 height 4
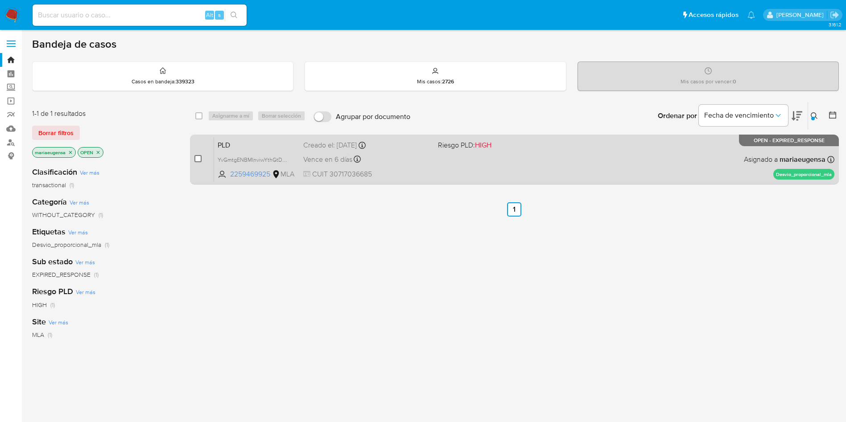
click at [200, 159] on input "checkbox" at bounding box center [197, 158] width 7 height 7
checkbox input "true"
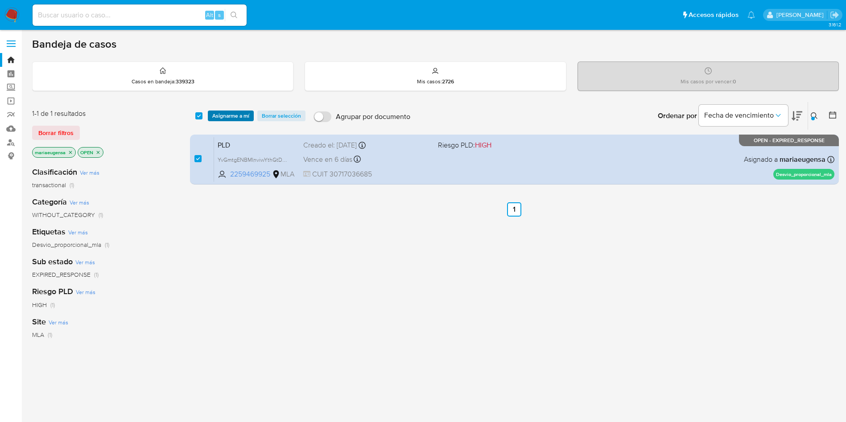
click at [226, 119] on div "select-all-cases-checkbox Asignarme a mí Borrar selección Agrupar por documento…" at bounding box center [514, 116] width 649 height 28
click at [228, 113] on span "Asignarme a mí" at bounding box center [230, 116] width 37 height 9
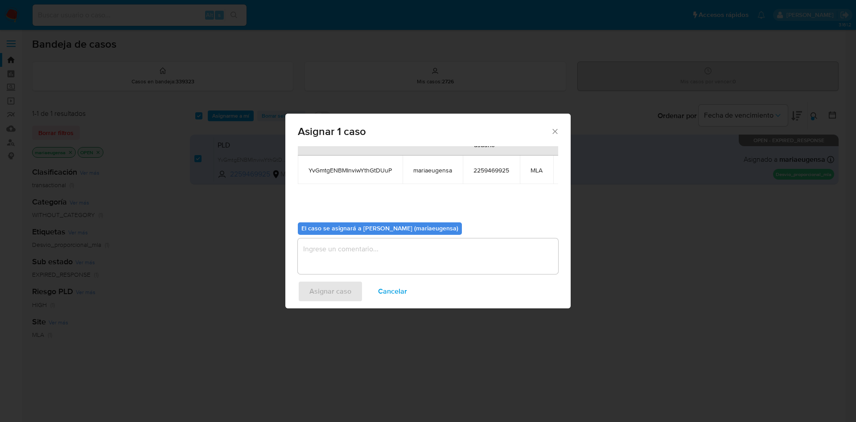
scroll to position [57, 0]
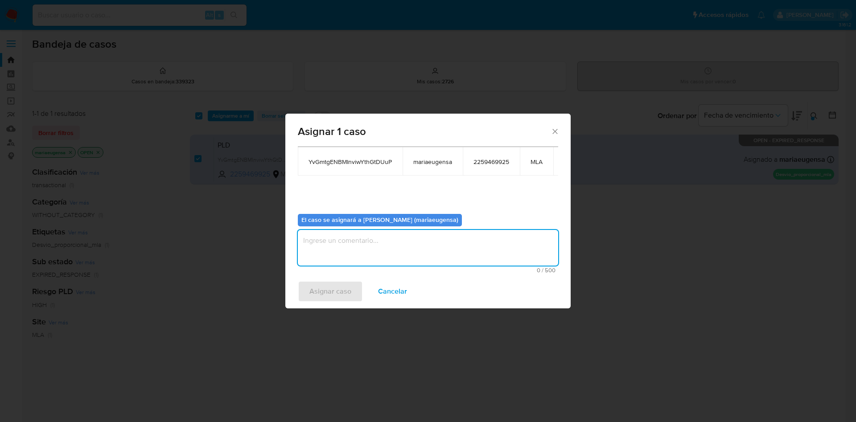
drag, startPoint x: 324, startPoint y: 225, endPoint x: 324, endPoint y: 240, distance: 14.7
click at [324, 230] on textarea "assign-modal" at bounding box center [428, 248] width 261 height 36
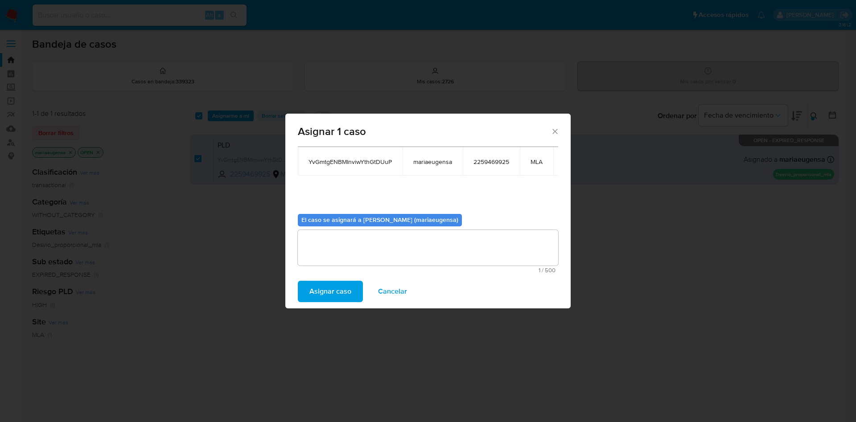
click at [327, 282] on span "Asignar caso" at bounding box center [331, 292] width 42 height 20
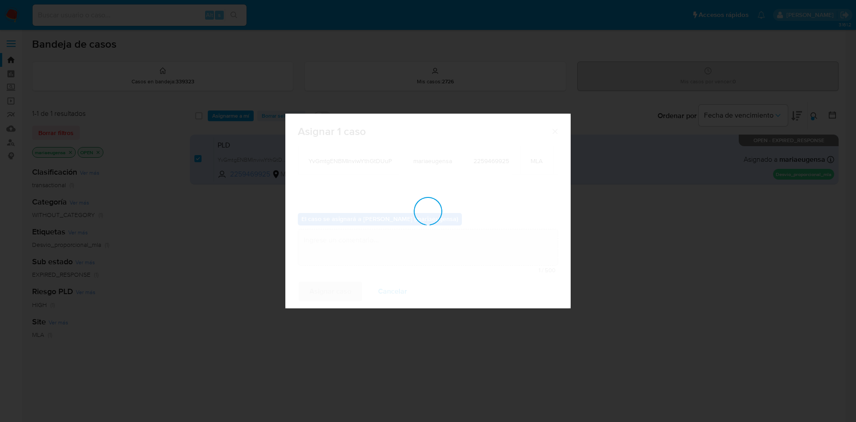
checkbox input "false"
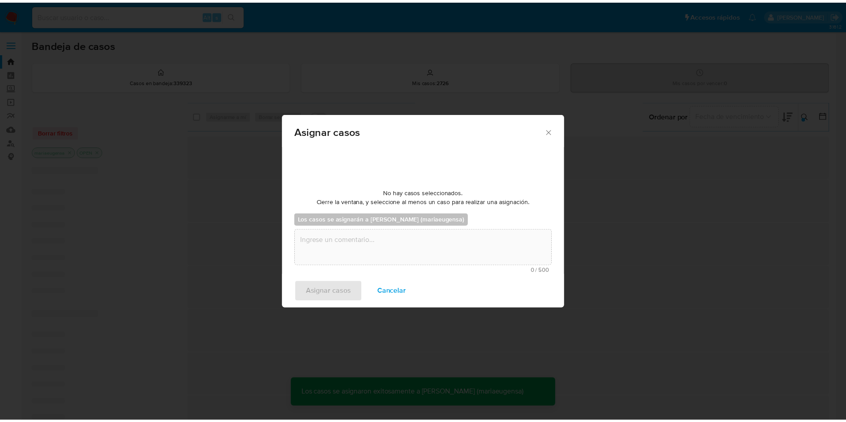
scroll to position [54, 0]
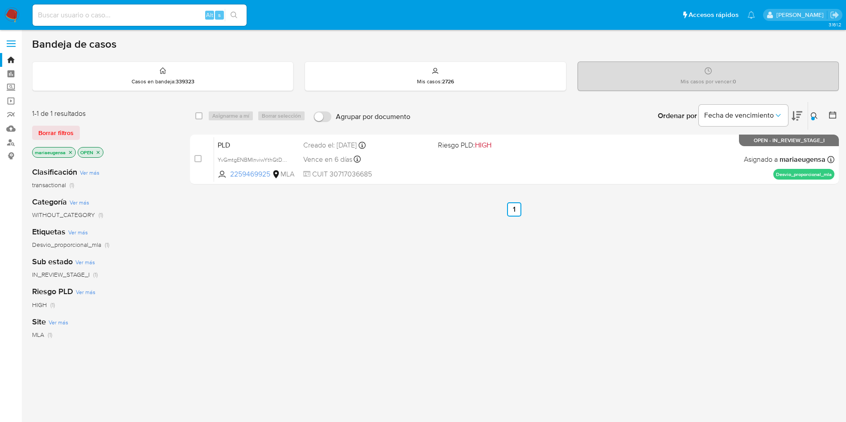
click at [16, 17] on img at bounding box center [11, 15] width 15 height 15
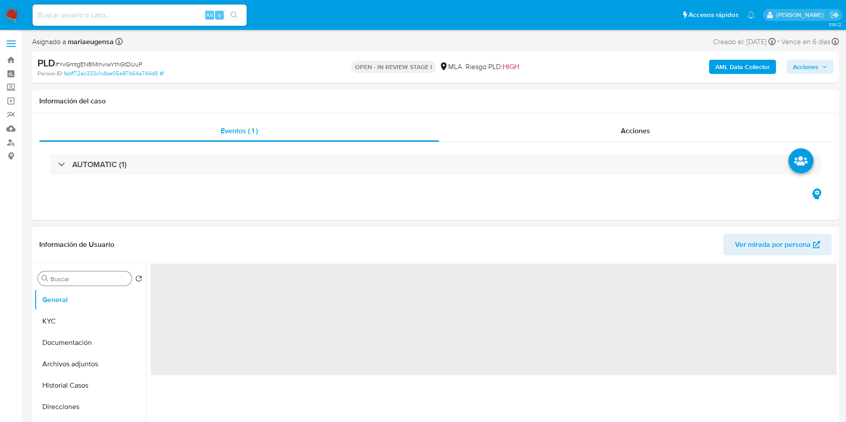
select select "10"
click at [107, 277] on input "Buscar" at bounding box center [89, 279] width 78 height 8
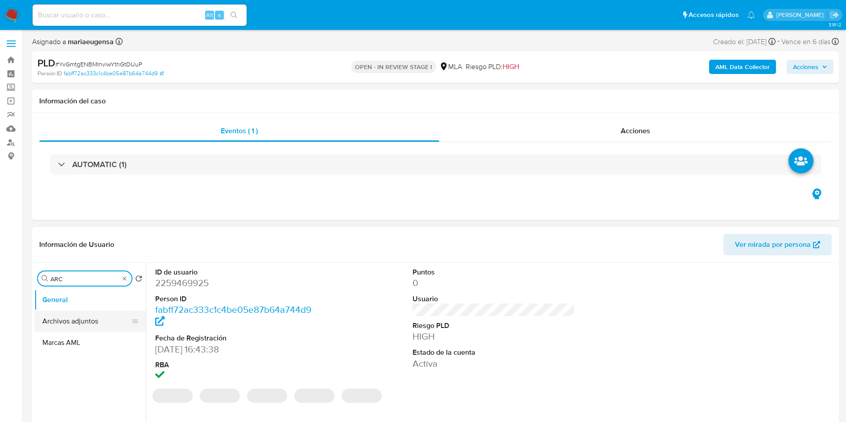
type input "ARC"
click at [87, 321] on button "Archivos adjuntos" at bounding box center [86, 321] width 104 height 21
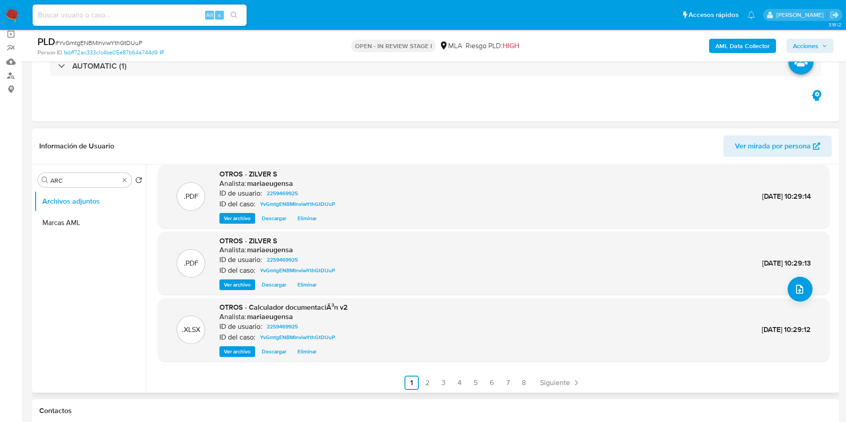
scroll to position [75, 0]
click at [428, 381] on link "2" at bounding box center [428, 381] width 14 height 14
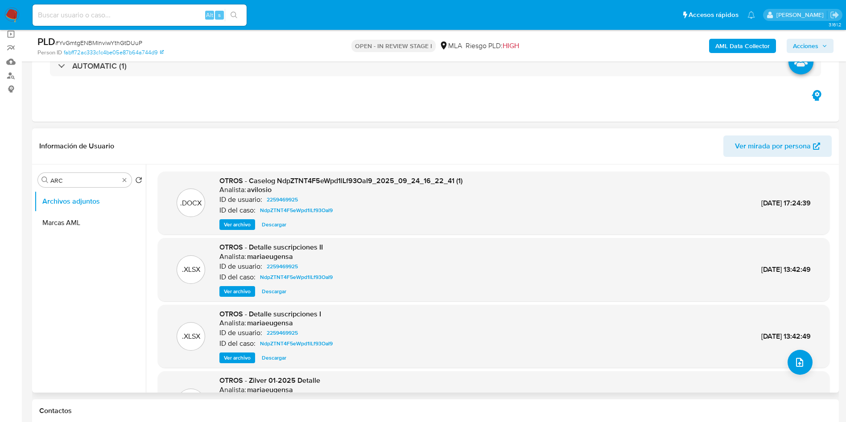
scroll to position [67, 0]
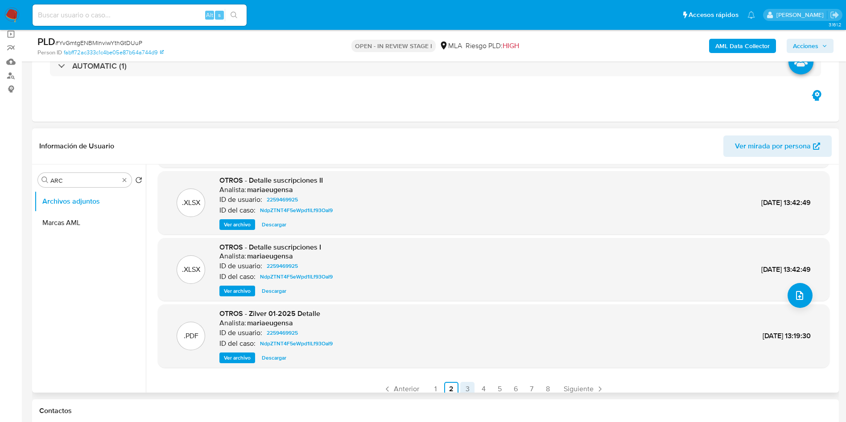
click at [468, 386] on link "3" at bounding box center [467, 389] width 14 height 14
click at [481, 389] on link "4" at bounding box center [483, 389] width 14 height 14
click at [500, 386] on link "5" at bounding box center [499, 389] width 14 height 14
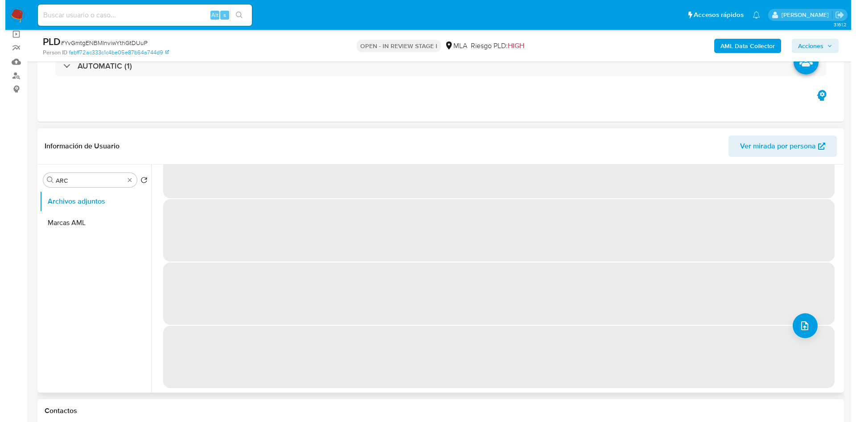
scroll to position [0, 0]
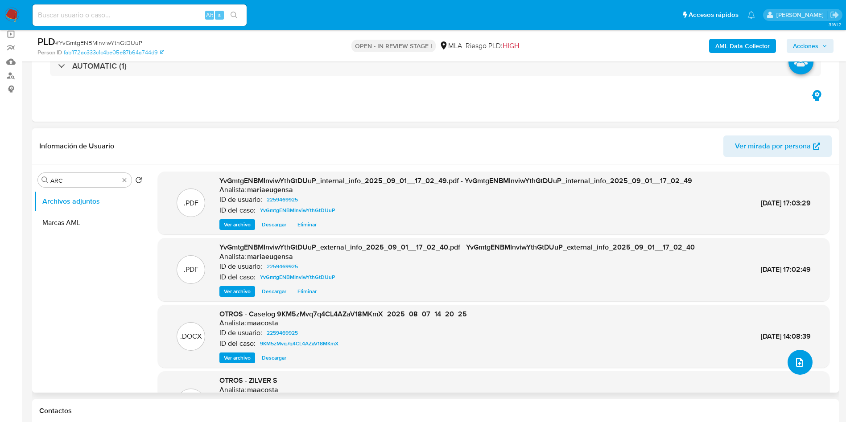
click at [798, 356] on button "upload-file" at bounding box center [800, 362] width 25 height 25
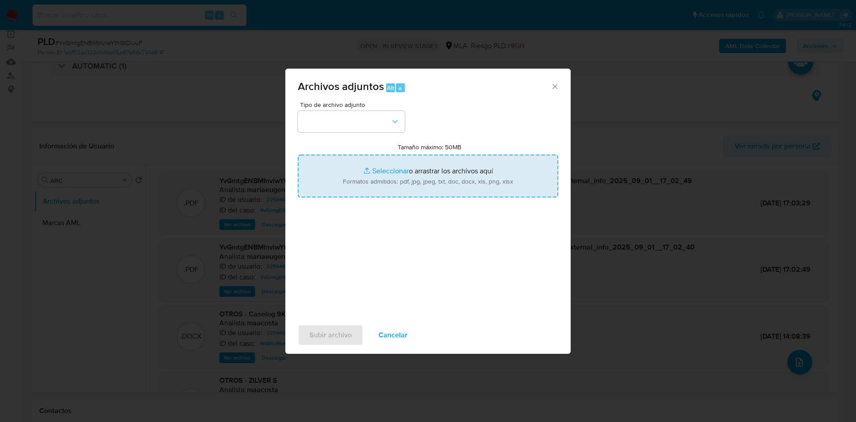
click at [455, 169] on input "Tamaño máximo: 50MB Seleccionar archivos" at bounding box center [428, 176] width 261 height 43
type input "C:\fakepath\2024_12_EECC_Zilver S.A - VERSIÓN FINAL - FIRMADO (1) (3).pdf"
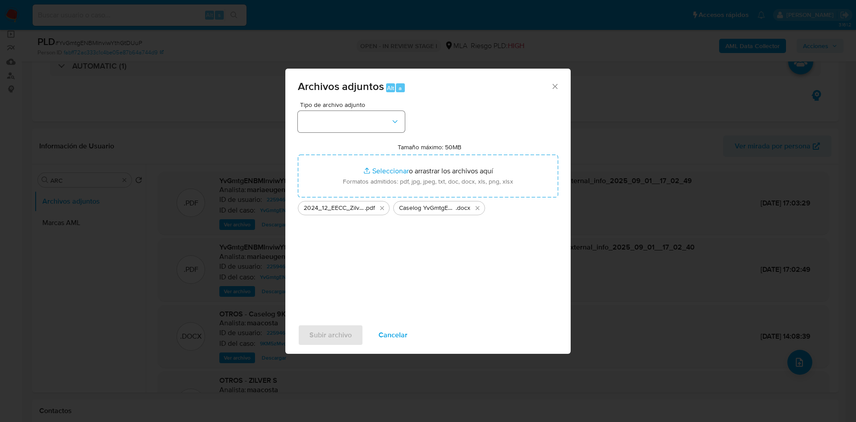
drag, startPoint x: 353, startPoint y: 134, endPoint x: 354, endPoint y: 122, distance: 12.1
click at [352, 126] on div "Tipo de archivo adjunto Tamaño máximo: 50MB Seleccionar archivos Seleccionar o …" at bounding box center [428, 207] width 261 height 211
click at [354, 121] on button "button" at bounding box center [351, 121] width 107 height 21
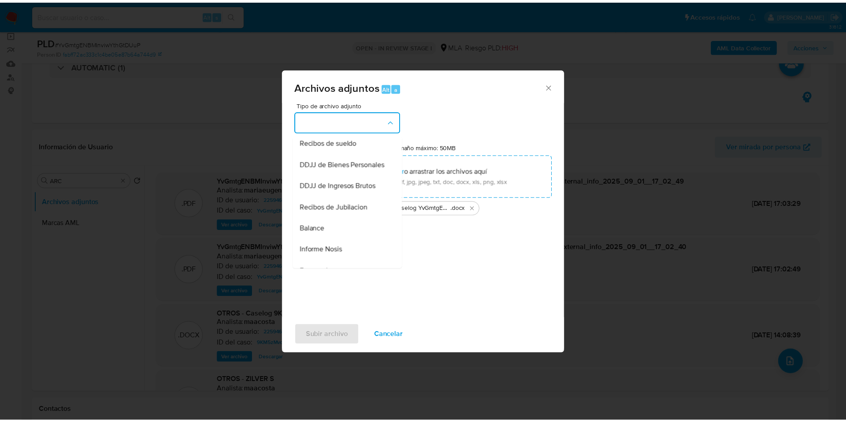
scroll to position [134, 0]
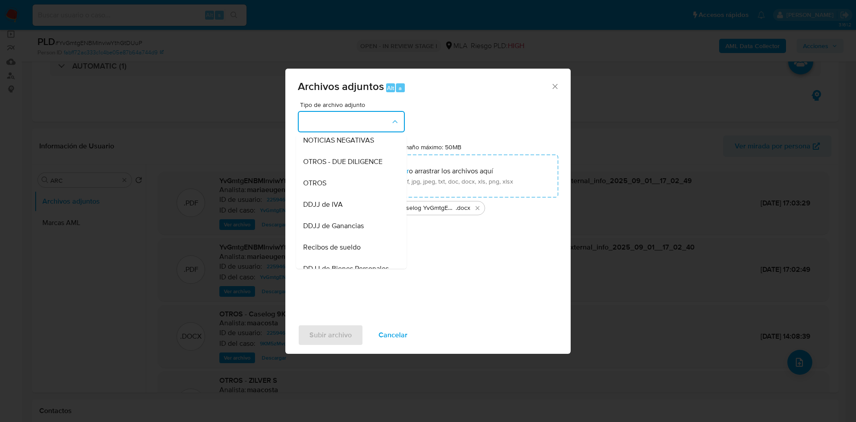
drag, startPoint x: 335, startPoint y: 191, endPoint x: 319, endPoint y: 283, distance: 92.7
click at [335, 192] on div "OTROS" at bounding box center [348, 183] width 91 height 21
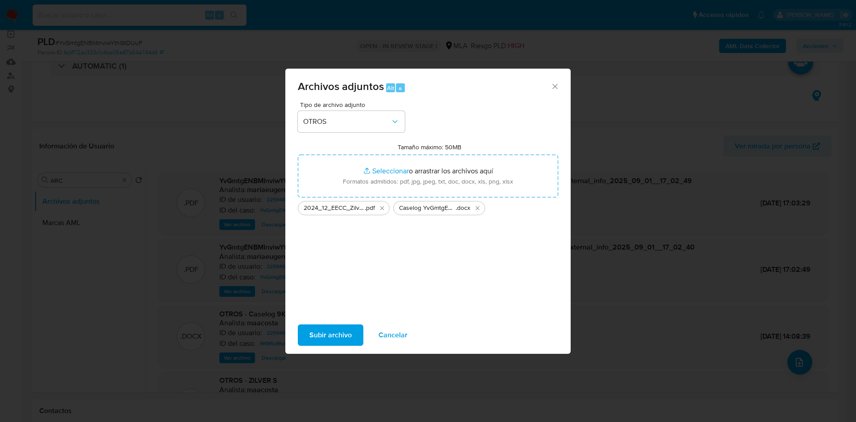
click at [333, 353] on div "Archivos adjuntos Alt a Tipo de archivo adjunto OTROS Tamaño máximo: 50MB Selec…" at bounding box center [427, 211] width 285 height 285
click at [339, 336] on span "Subir archivo" at bounding box center [331, 336] width 42 height 20
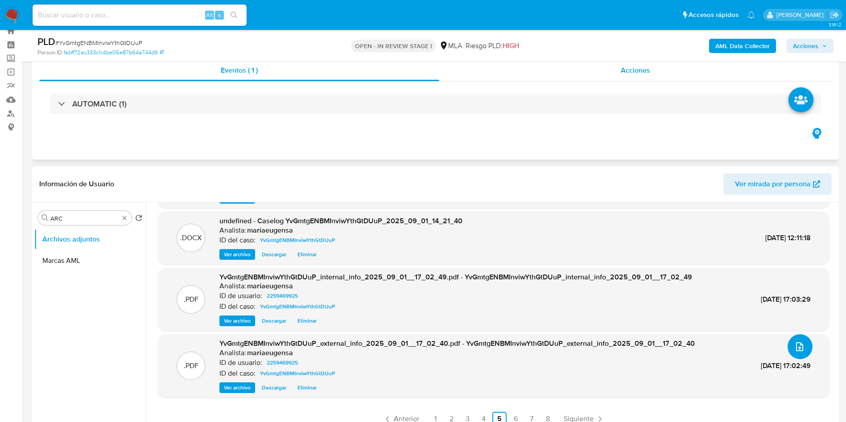
scroll to position [31, 0]
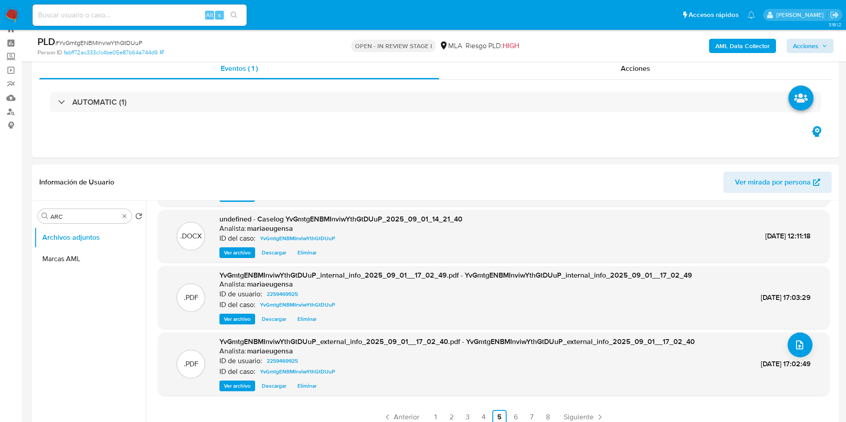
click at [819, 53] on div "AML Data Collector Acciones" at bounding box center [702, 45] width 263 height 21
click at [801, 45] on span "Acciones" at bounding box center [805, 46] width 25 height 14
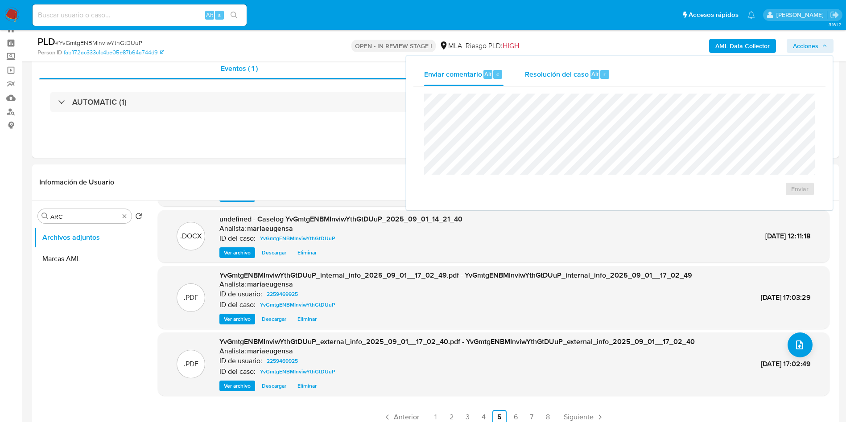
click at [566, 78] on span "Resolución del caso" at bounding box center [557, 74] width 64 height 10
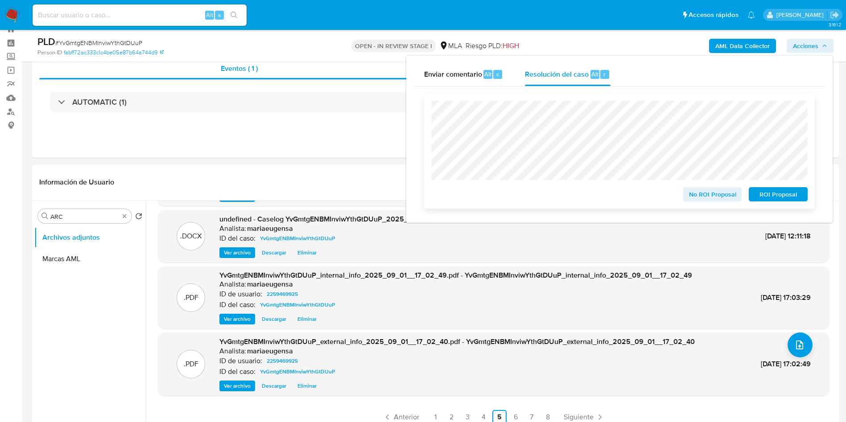
click at [716, 199] on span "No ROI Proposal" at bounding box center [713, 194] width 46 height 12
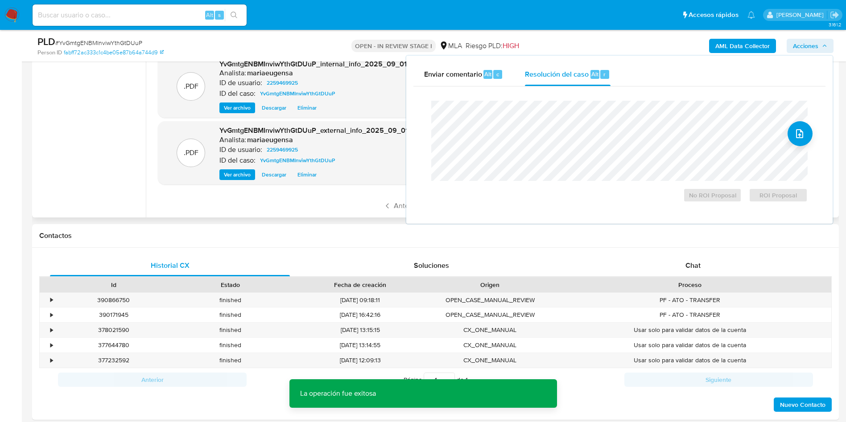
scroll to position [165, 0]
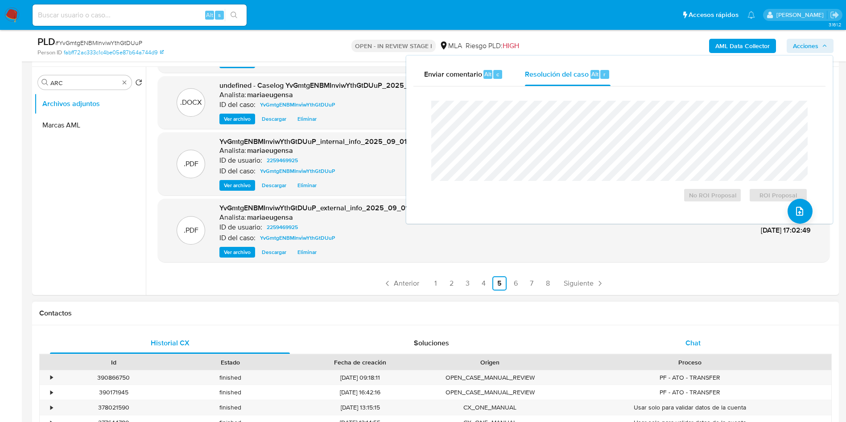
click at [683, 338] on div "Chat" at bounding box center [693, 343] width 240 height 21
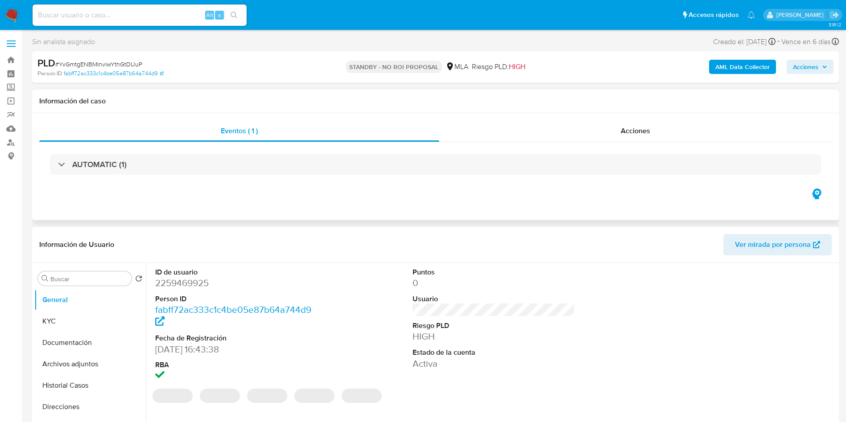
select select "10"
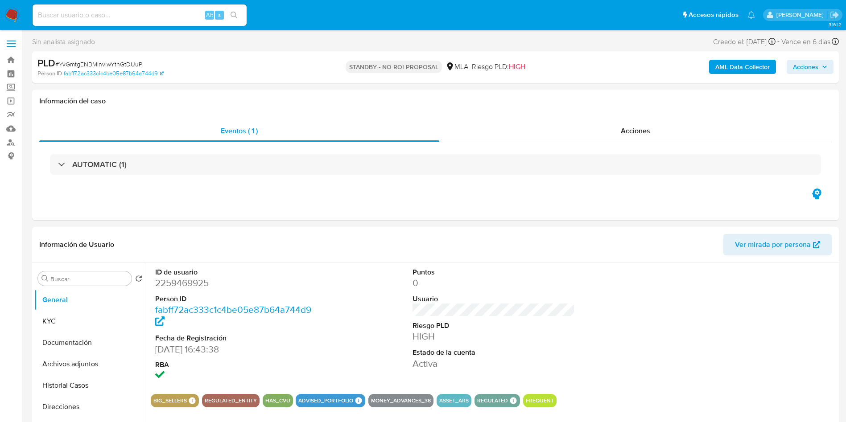
click at [118, 58] on div "PLD # YvGmtgENBMInviwYthGtDUuP" at bounding box center [168, 63] width 262 height 13
copy span "YvGmtgENBMInviwYthGtDUuP"
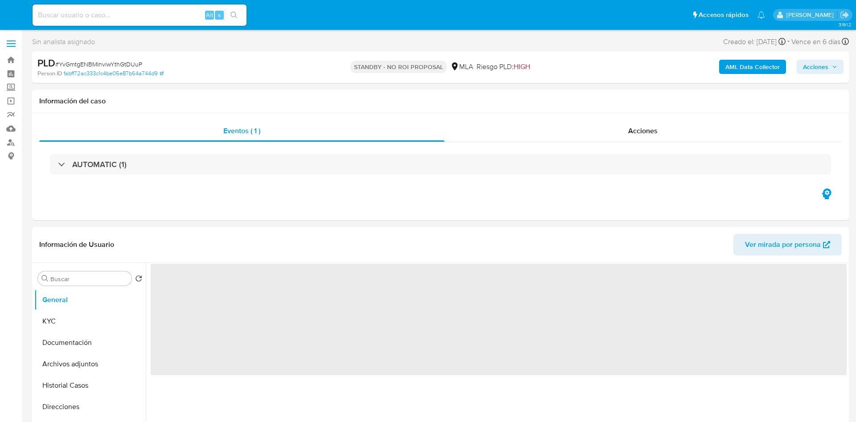
select select "10"
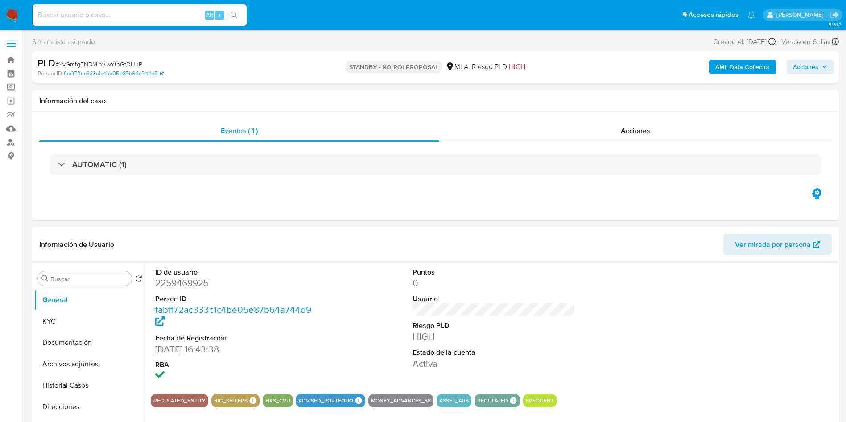
scroll to position [67, 0]
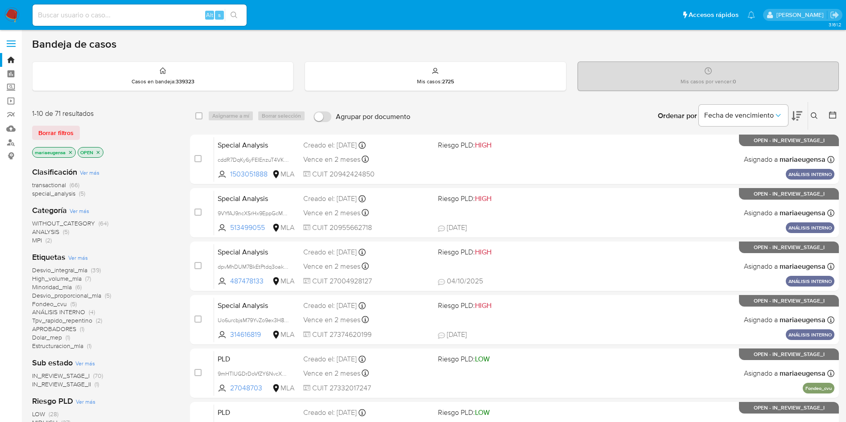
drag, startPoint x: 11, startPoint y: 14, endPoint x: 55, endPoint y: 3, distance: 46.1
click at [10, 14] on img at bounding box center [11, 15] width 15 height 15
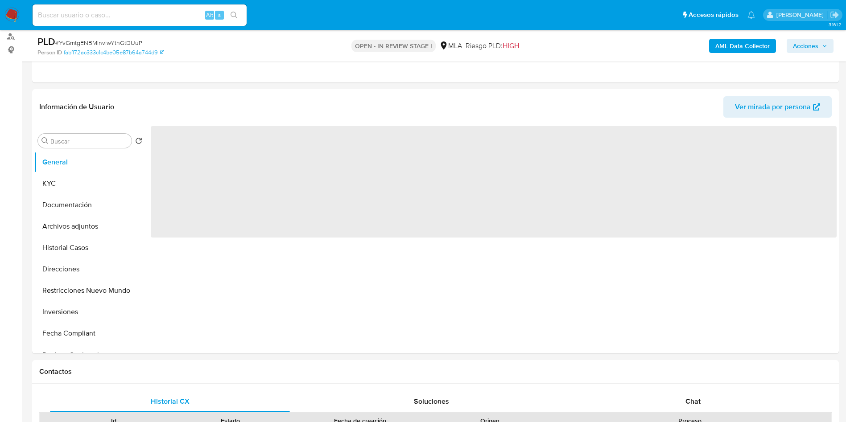
select select "10"
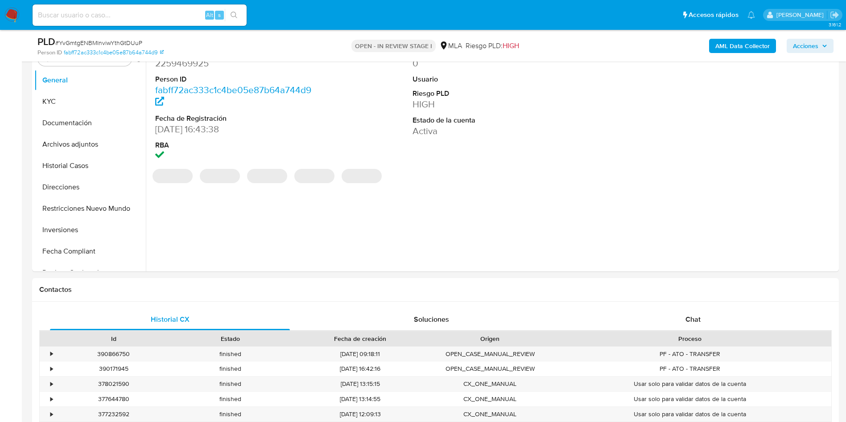
scroll to position [268, 0]
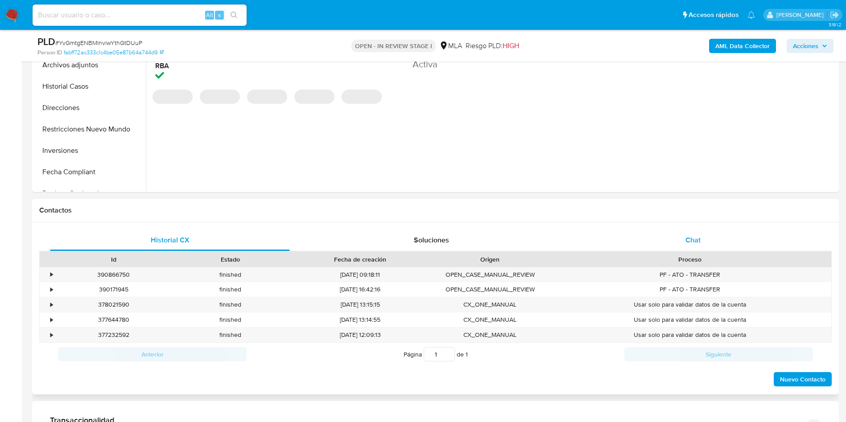
click at [703, 247] on div "Chat" at bounding box center [693, 240] width 240 height 21
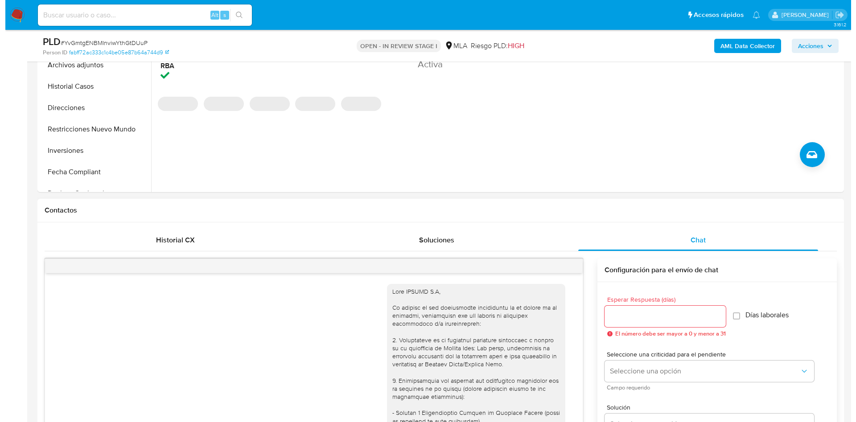
scroll to position [482, 0]
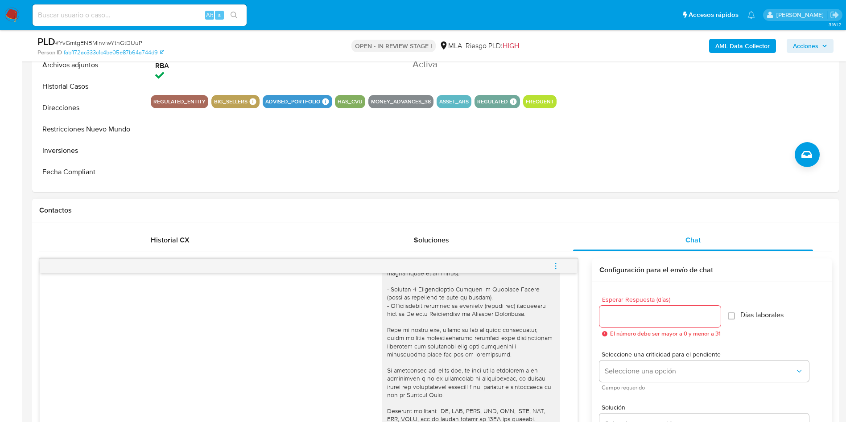
click at [554, 268] on icon "menu-action" at bounding box center [556, 266] width 8 height 8
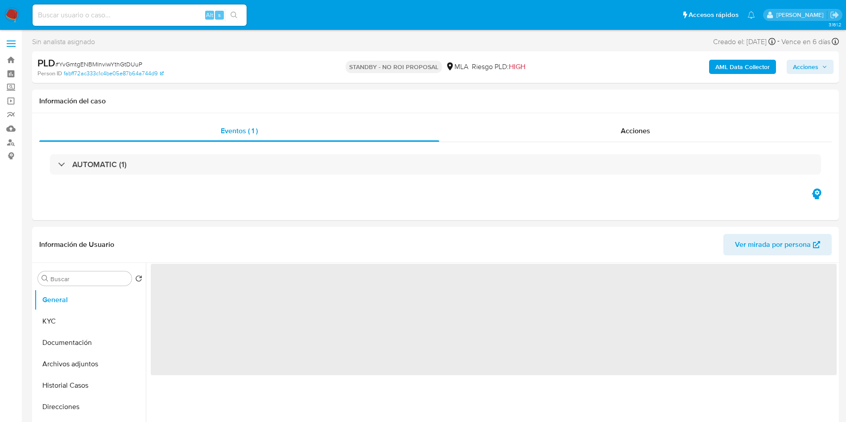
select select "10"
